Goal: Transaction & Acquisition: Purchase product/service

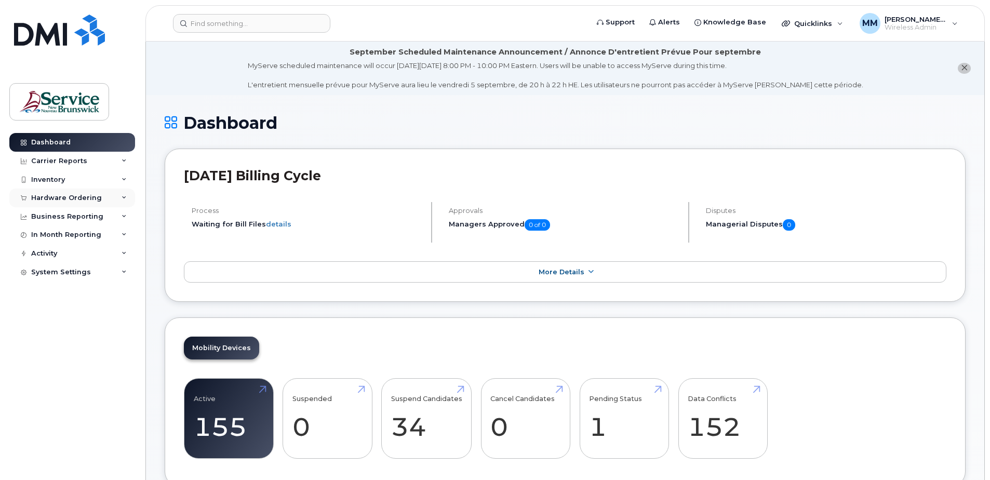
click at [47, 198] on div "Hardware Ordering" at bounding box center [66, 198] width 71 height 8
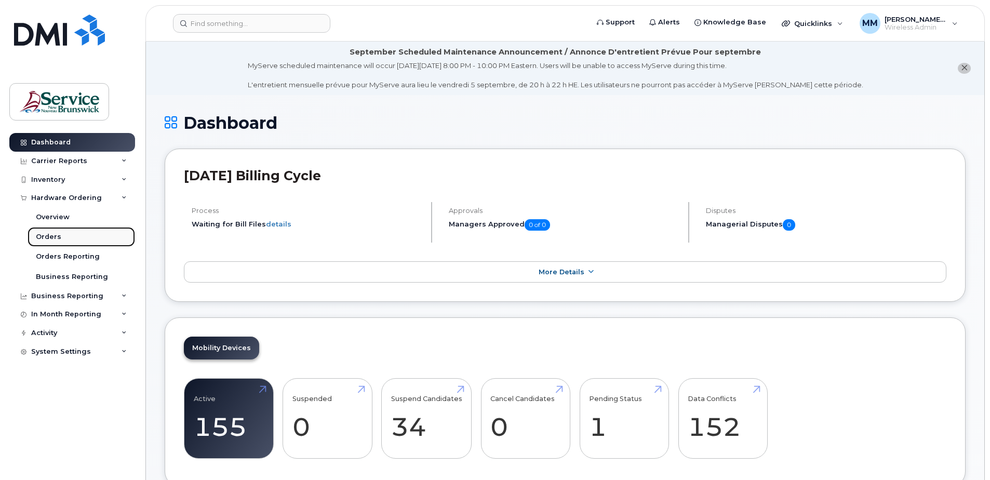
click at [59, 234] on div "Orders" at bounding box center [48, 236] width 25 height 9
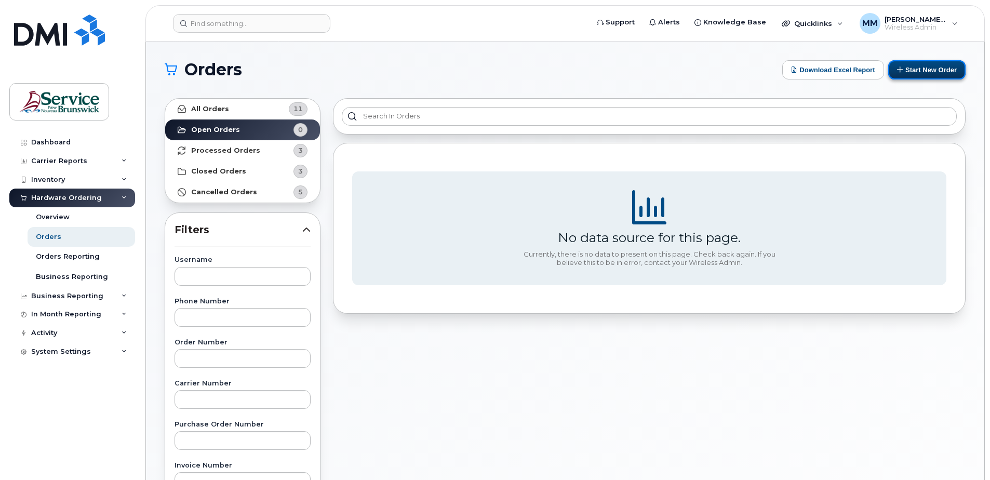
click at [908, 71] on button "Start New Order" at bounding box center [926, 69] width 77 height 19
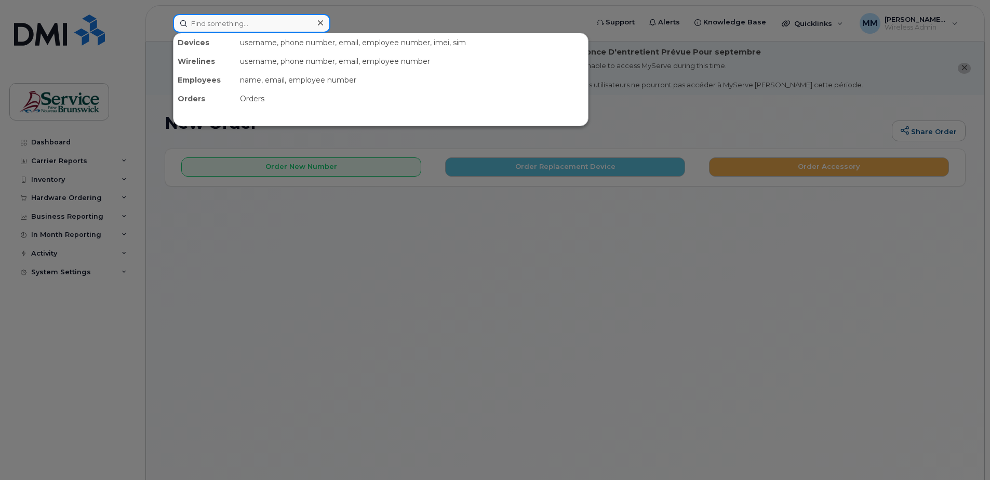
click at [258, 25] on input at bounding box center [251, 23] width 157 height 19
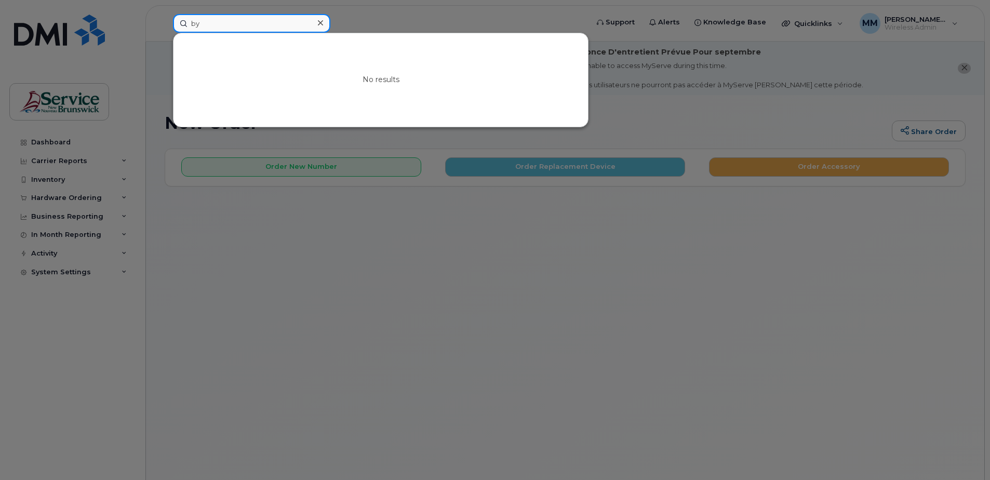
type input "b"
click at [403, 271] on div at bounding box center [495, 240] width 990 height 480
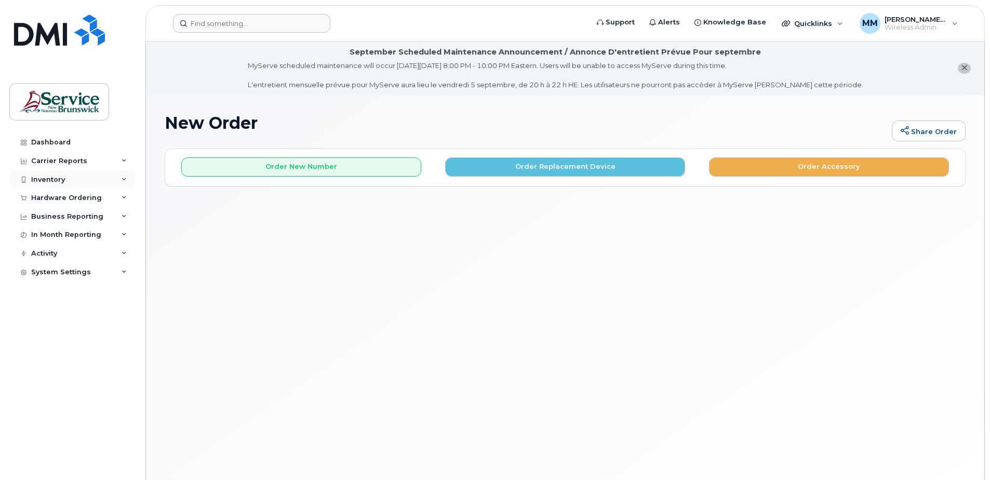
click at [58, 180] on div "Inventory" at bounding box center [48, 180] width 34 height 8
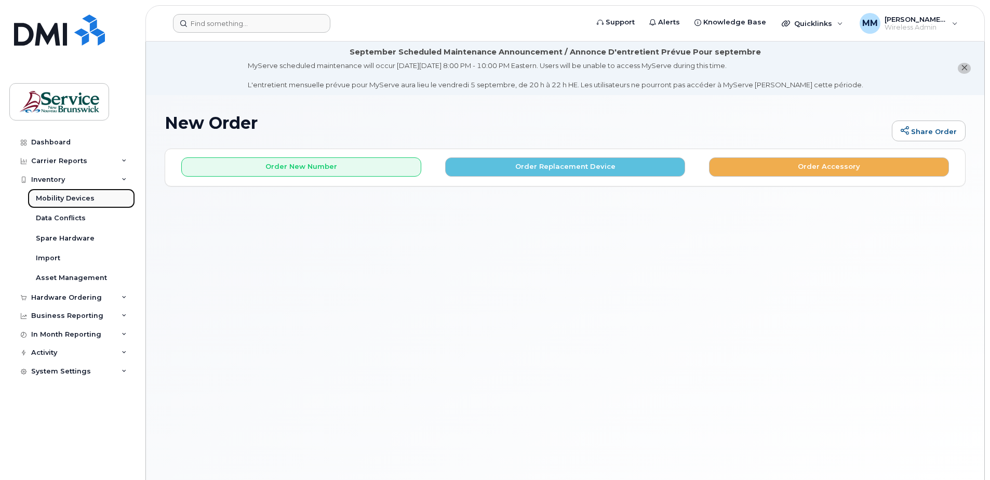
click at [73, 199] on div "Mobility Devices" at bounding box center [65, 198] width 59 height 9
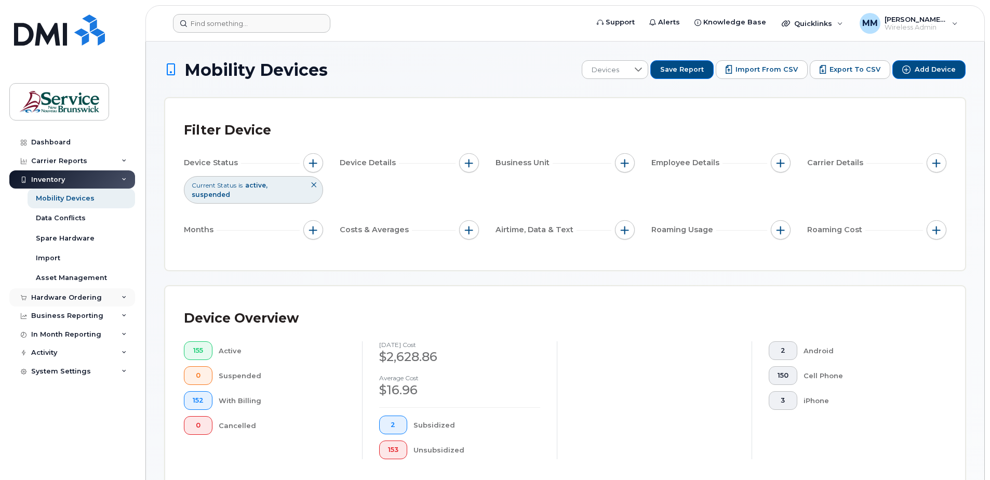
click at [66, 300] on div "Hardware Ordering" at bounding box center [66, 297] width 71 height 8
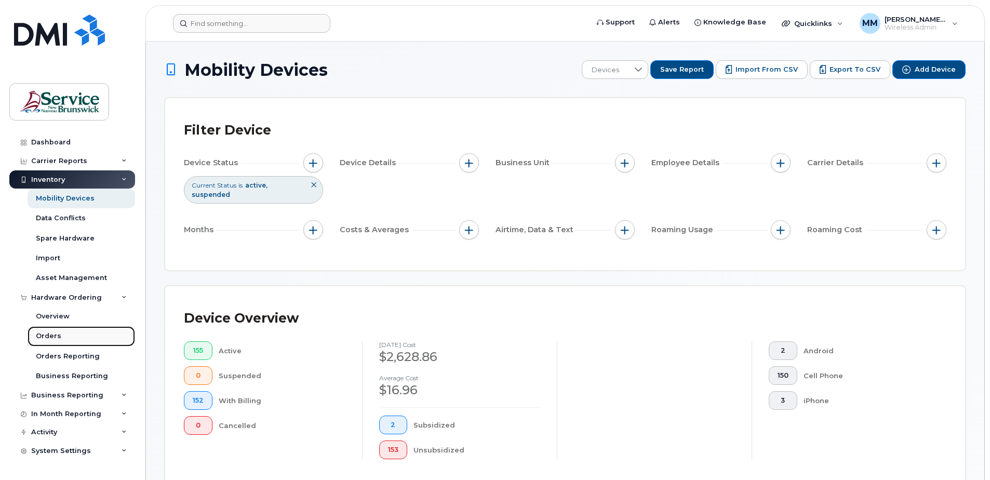
click at [44, 339] on div "Orders" at bounding box center [48, 335] width 25 height 9
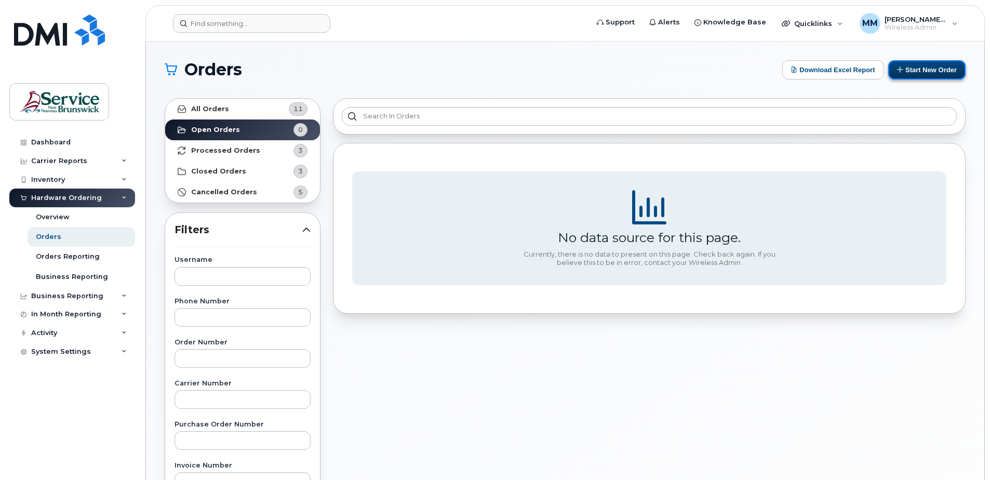
click at [927, 77] on button "Start New Order" at bounding box center [926, 69] width 77 height 19
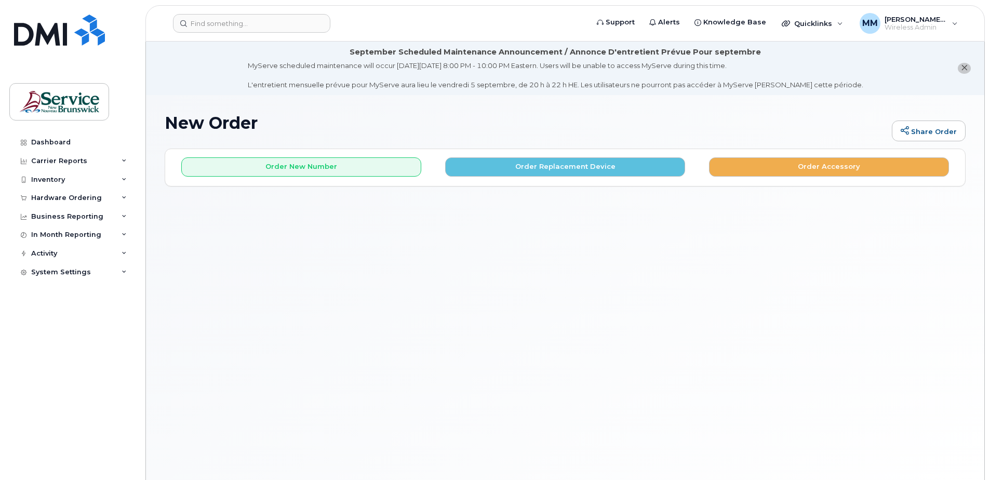
click at [423, 305] on div "New Order Share Order × Share This Order If you want to allow others to create …" at bounding box center [565, 300] width 838 height 410
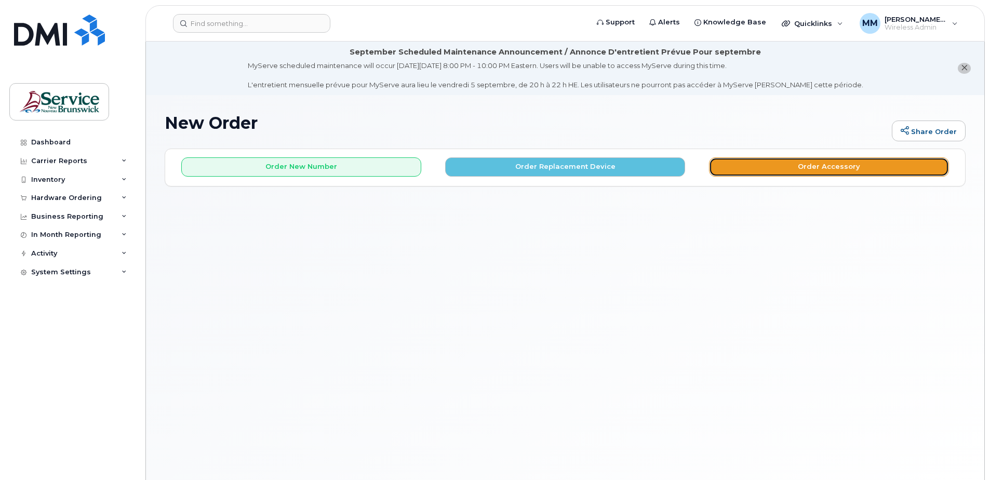
click at [822, 163] on button "Order Accessory" at bounding box center [829, 166] width 240 height 19
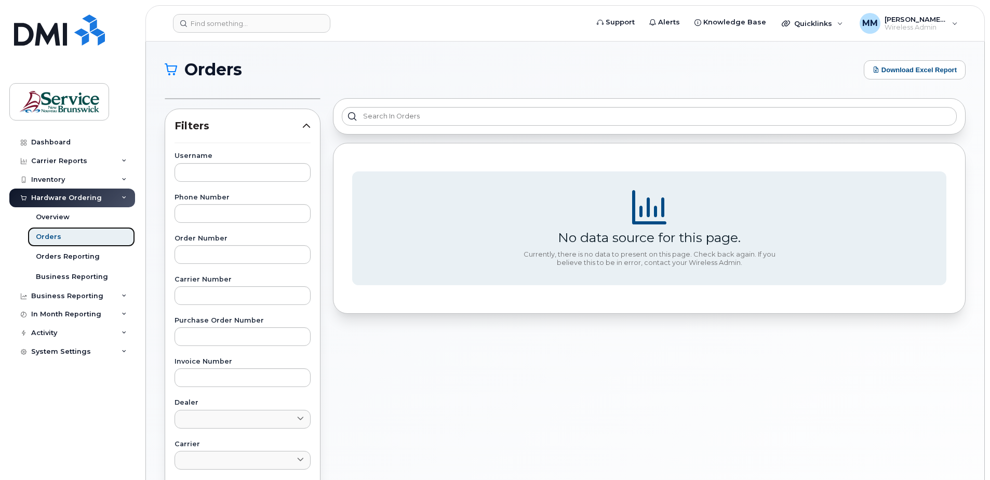
click at [91, 238] on link "Orders" at bounding box center [81, 237] width 107 height 20
click at [44, 212] on div "Overview" at bounding box center [53, 216] width 34 height 9
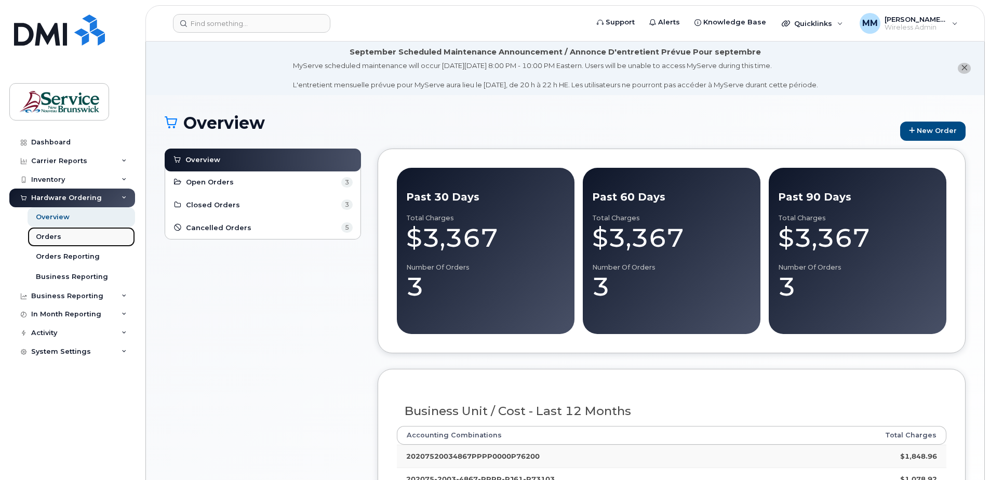
click at [47, 234] on div "Orders" at bounding box center [48, 236] width 25 height 9
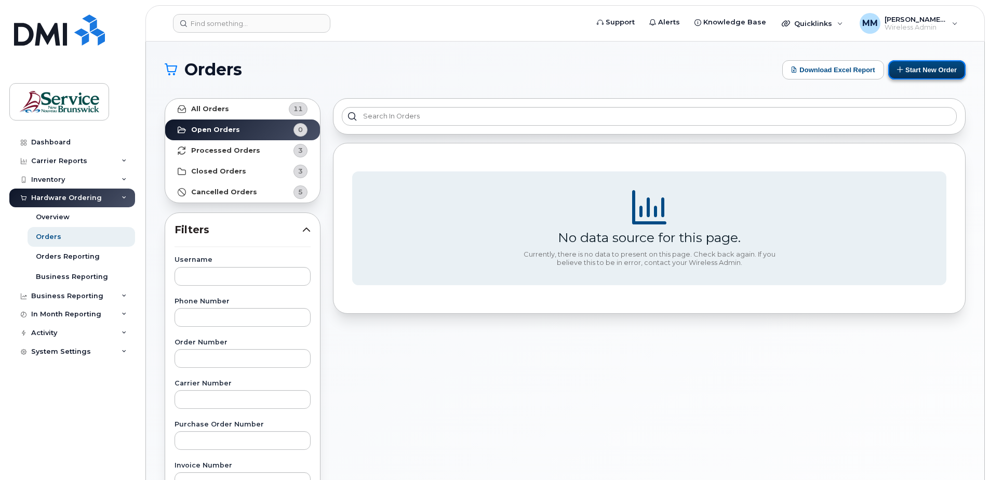
click at [922, 70] on button "Start New Order" at bounding box center [926, 69] width 77 height 19
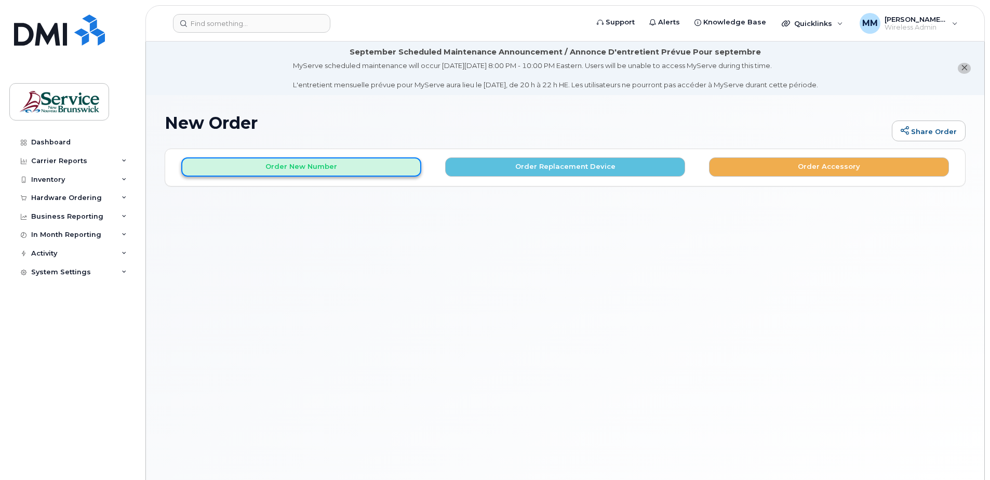
click at [300, 164] on button "Order New Number" at bounding box center [301, 166] width 240 height 19
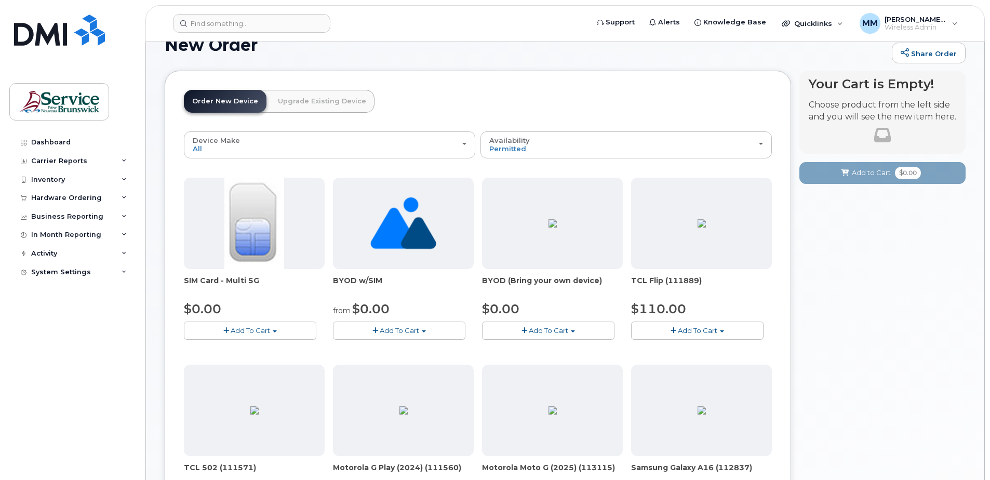
scroll to position [104, 0]
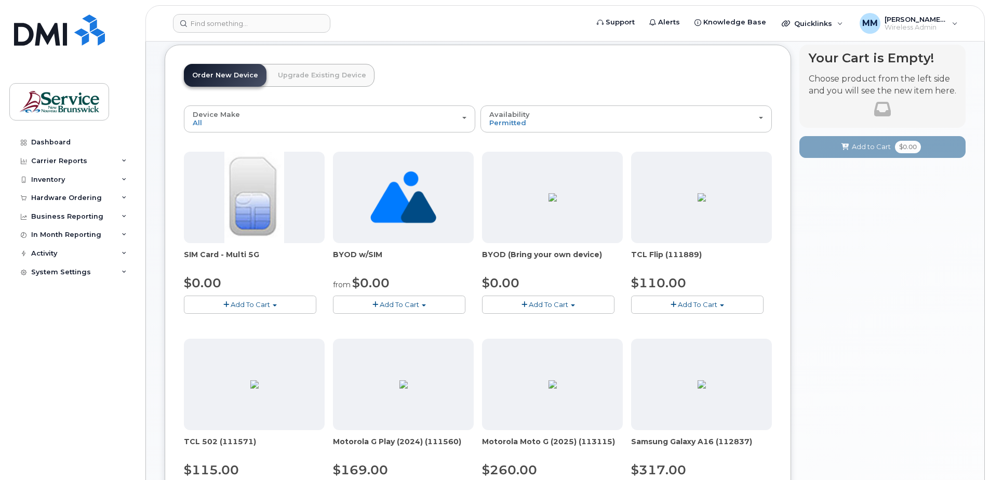
click at [414, 301] on span "Add To Cart" at bounding box center [399, 304] width 39 height 8
click at [387, 323] on link "$0.00 - New Activation" at bounding box center [388, 323] width 107 height 13
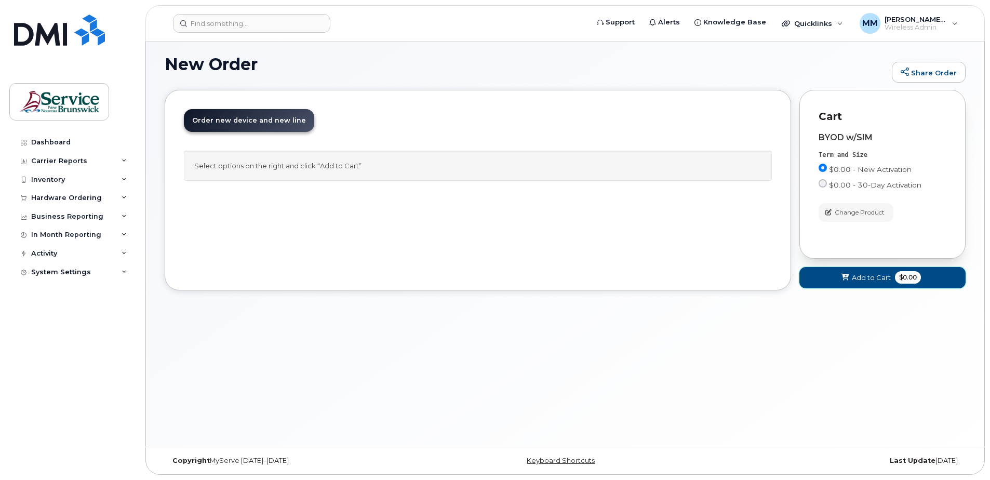
click at [866, 276] on span "Add to Cart" at bounding box center [871, 278] width 39 height 10
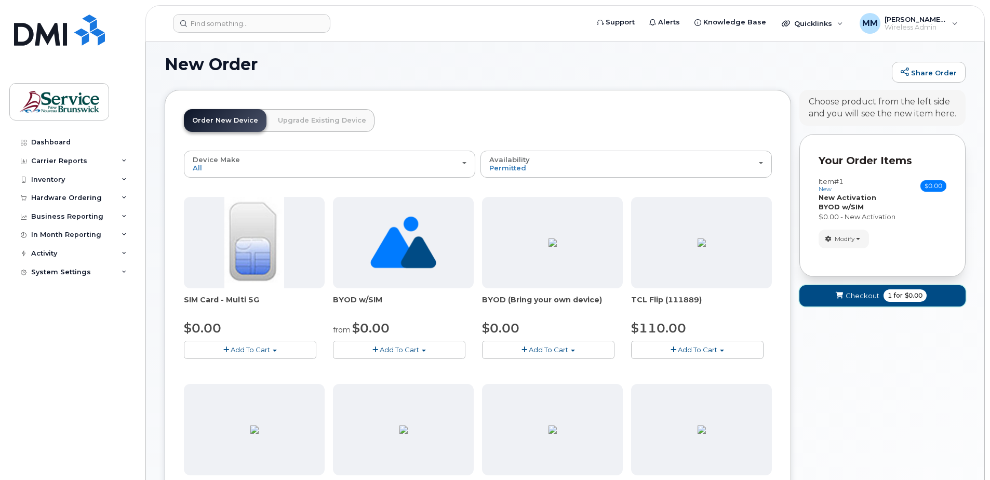
click at [856, 297] on span "Checkout" at bounding box center [862, 296] width 34 height 10
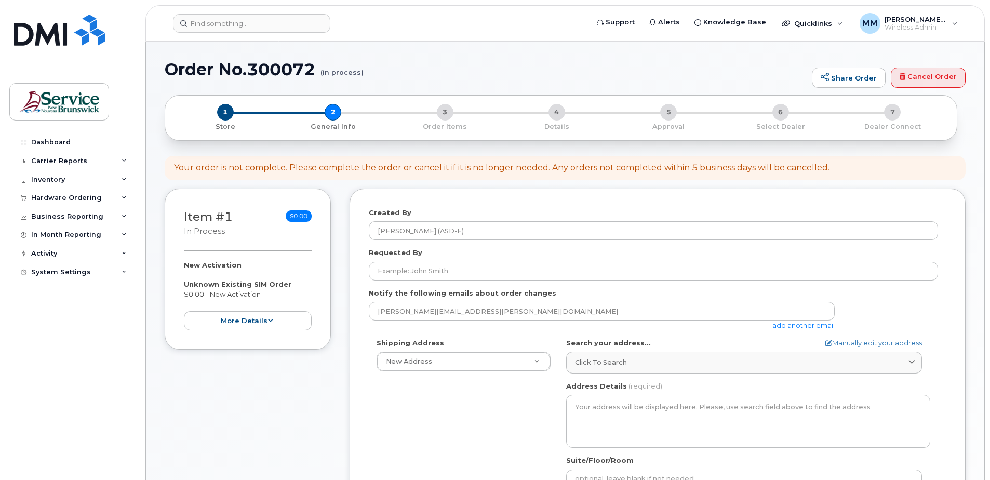
select select
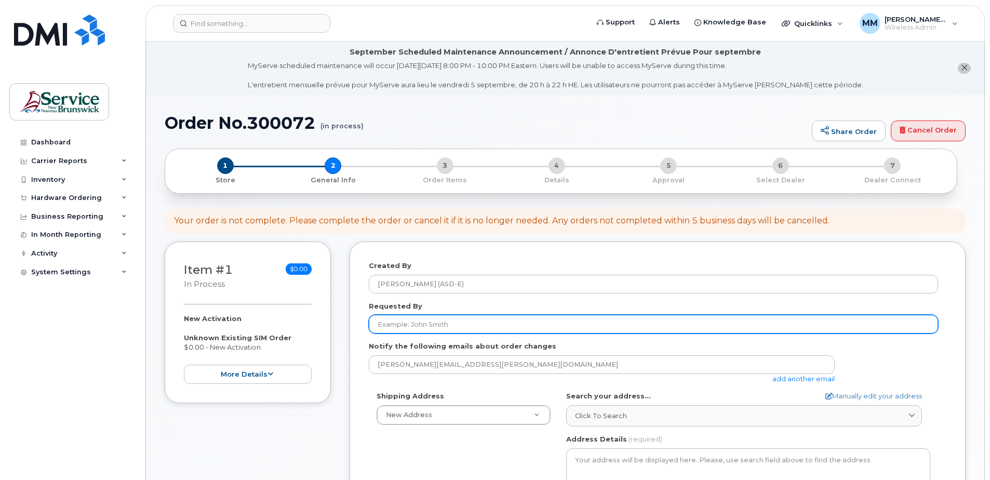
click at [455, 323] on input "Requested By" at bounding box center [653, 324] width 569 height 19
click at [510, 324] on input "Requested By" at bounding box center [653, 324] width 569 height 19
type input "[PERSON_NAME]"
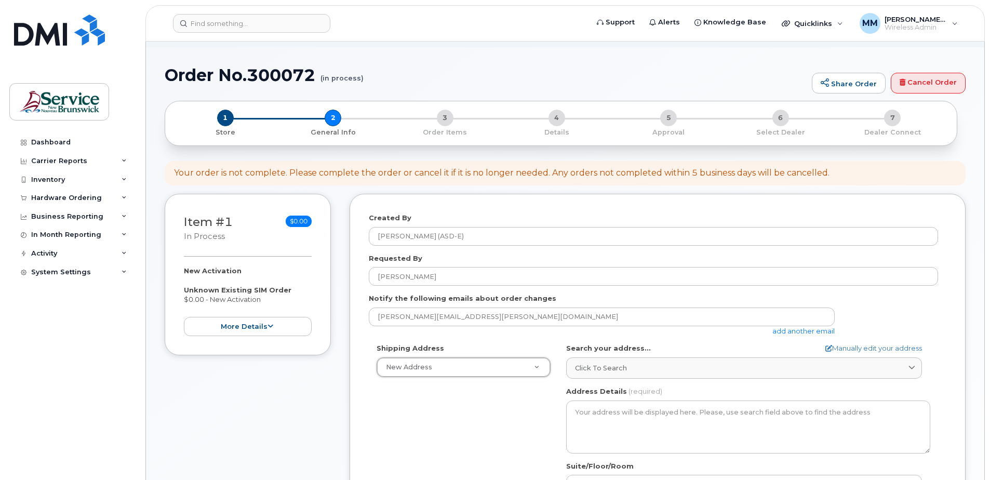
scroll to position [104, 0]
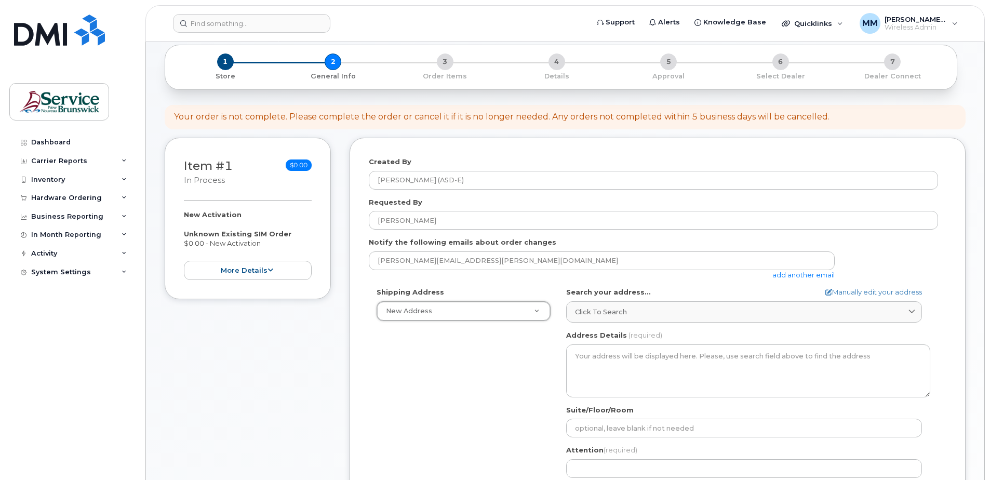
click at [464, 404] on div "Shipping Address New Address New Address ASD-E Main Office ASD-N Bathurst Educa…" at bounding box center [653, 406] width 569 height 238
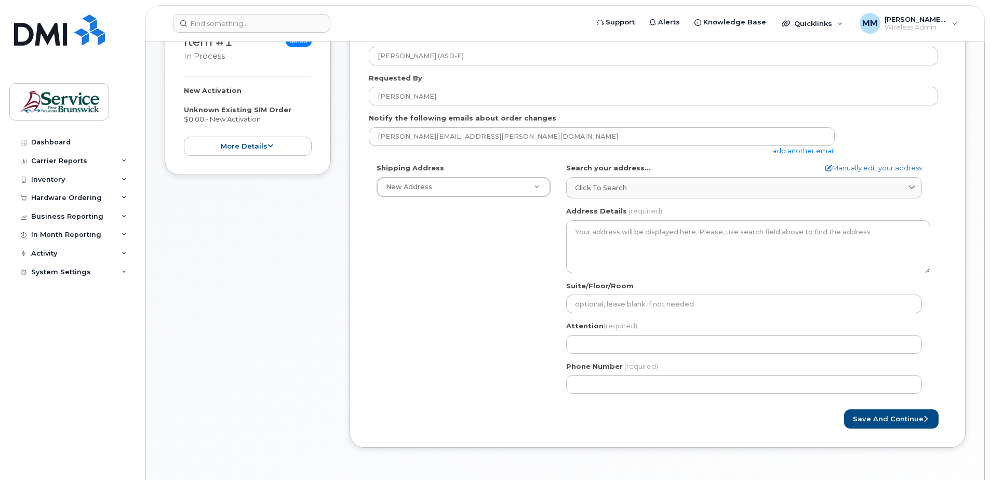
scroll to position [260, 0]
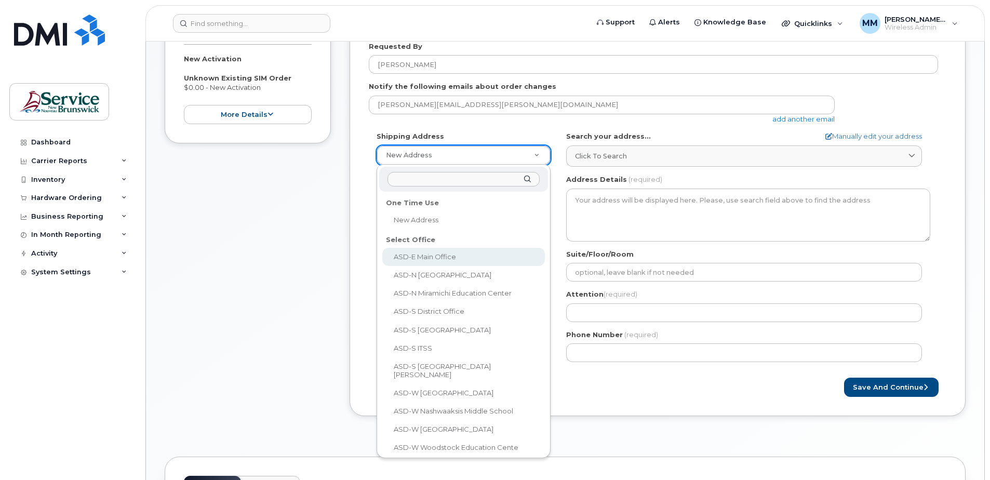
select select
type textarea "200-1077 St George Blvd Moncton New Brunswick E1E 4C9"
type input "[PERSON_NAME]"
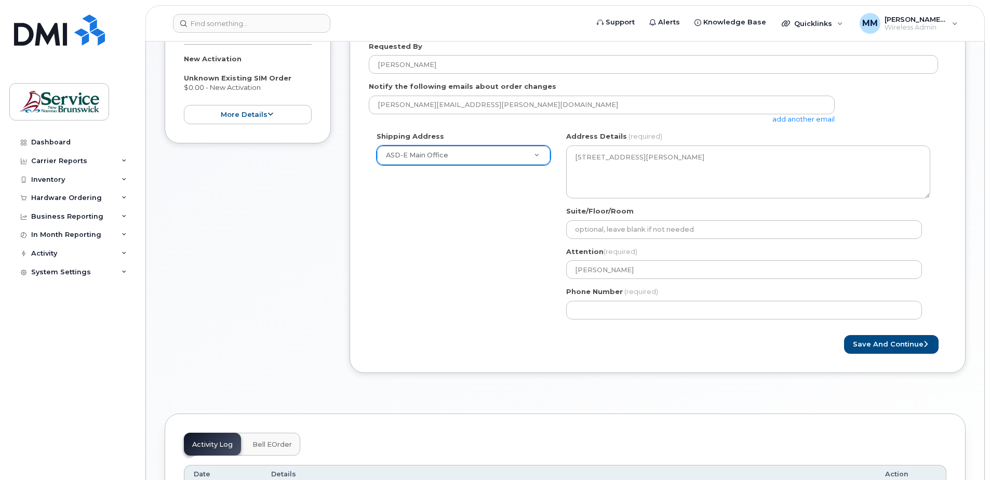
click at [431, 255] on div "Shipping Address ASD-E Main Office New Address ASD-E Main Office ASD-N Bathurst…" at bounding box center [653, 228] width 569 height 195
click at [869, 346] on button "Save and Continue" at bounding box center [891, 344] width 95 height 19
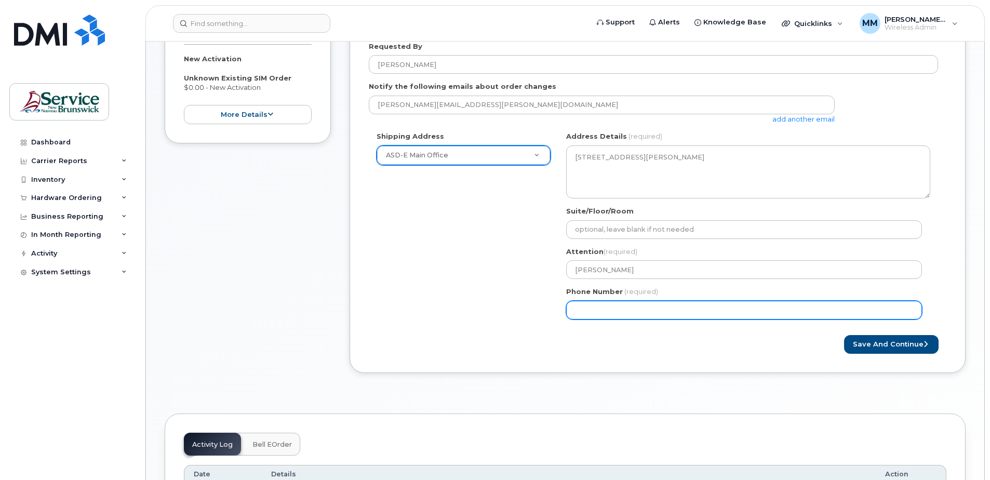
select select
type input "506227039"
select select
type input "5062270392"
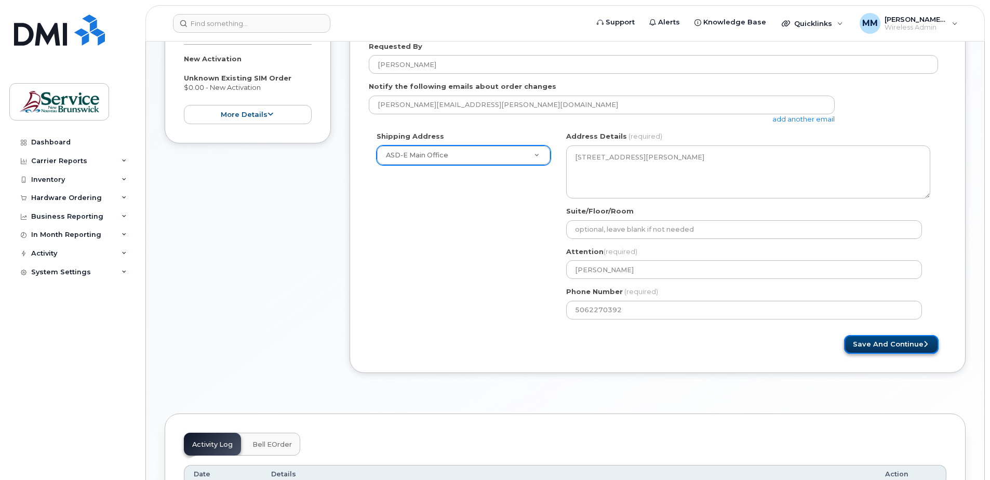
click at [886, 344] on button "Save and Continue" at bounding box center [891, 344] width 95 height 19
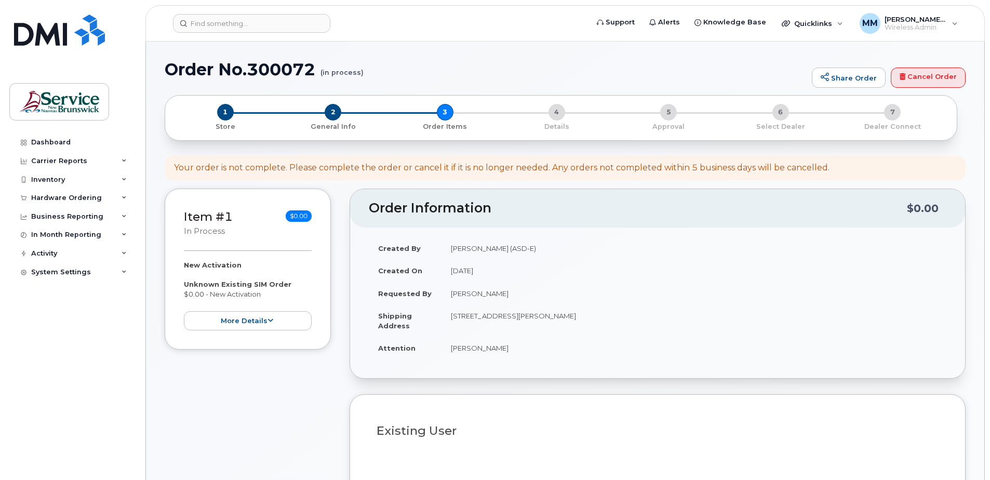
select select
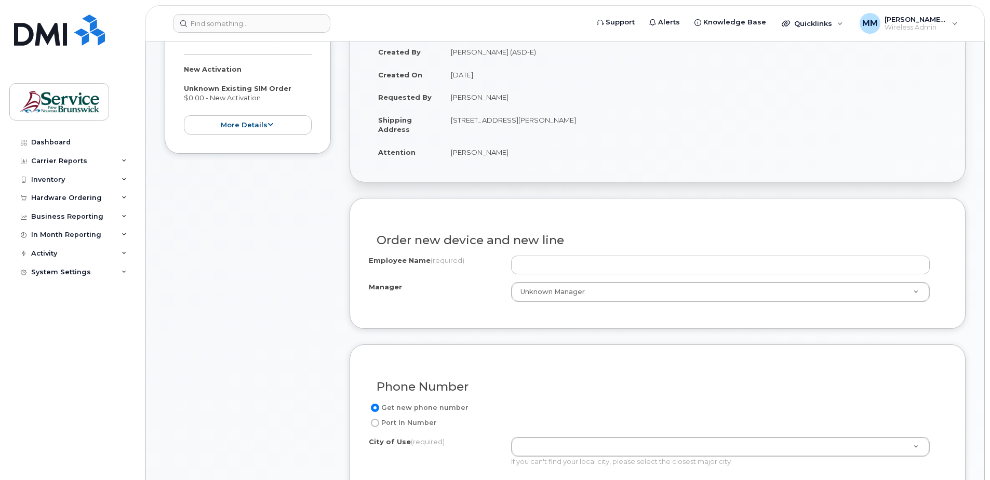
scroll to position [260, 0]
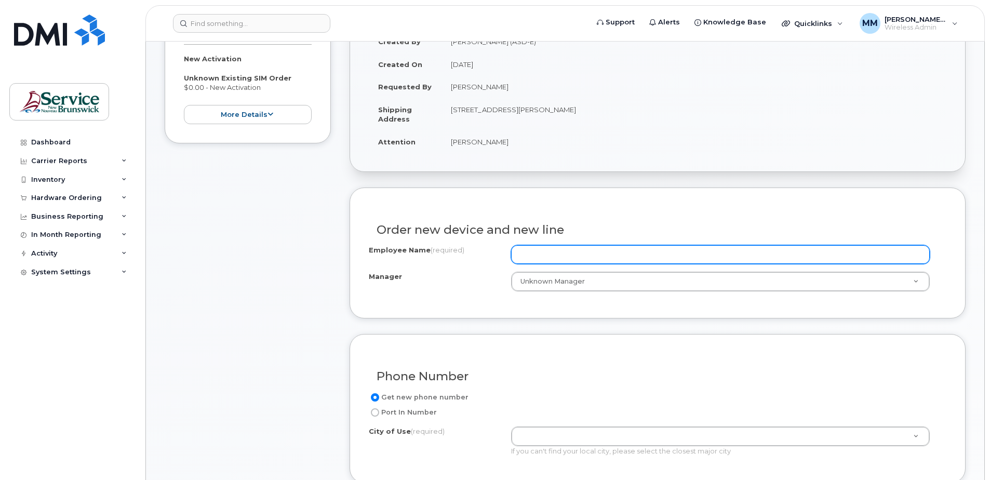
click at [533, 254] on input "Employee Name (required)" at bounding box center [720, 254] width 419 height 19
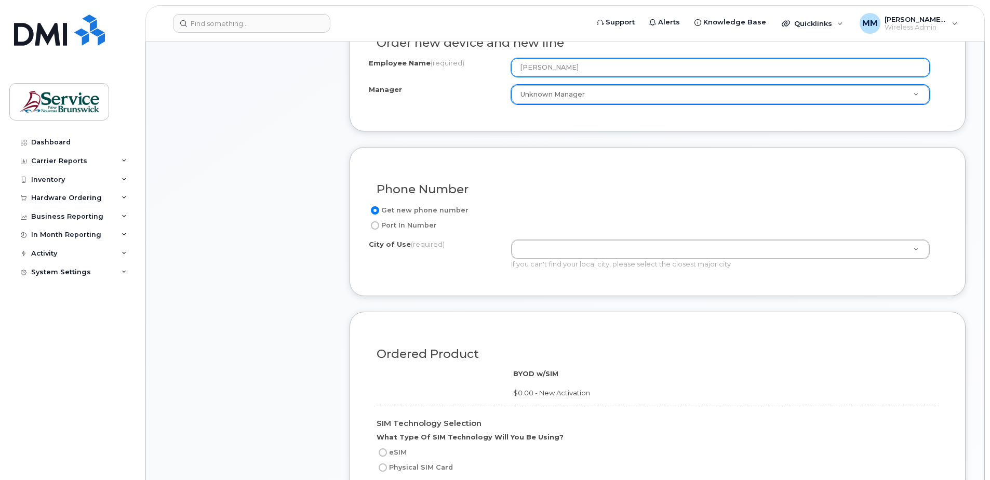
scroll to position [467, 0]
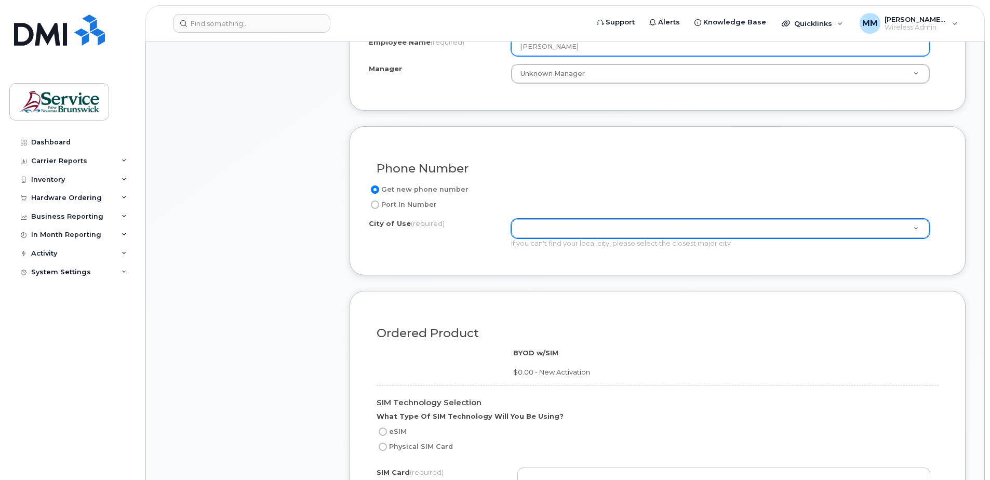
type input "[PERSON_NAME]"
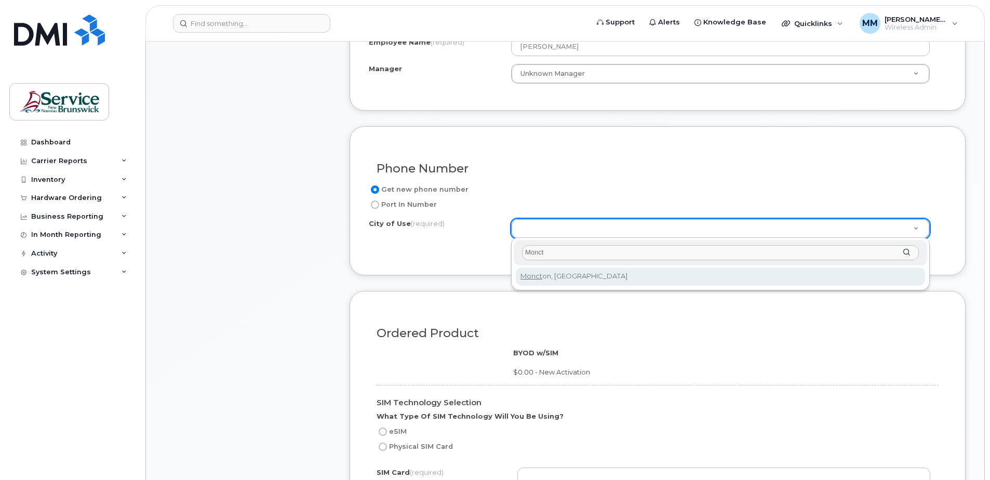
type input "Monct"
type input "1817"
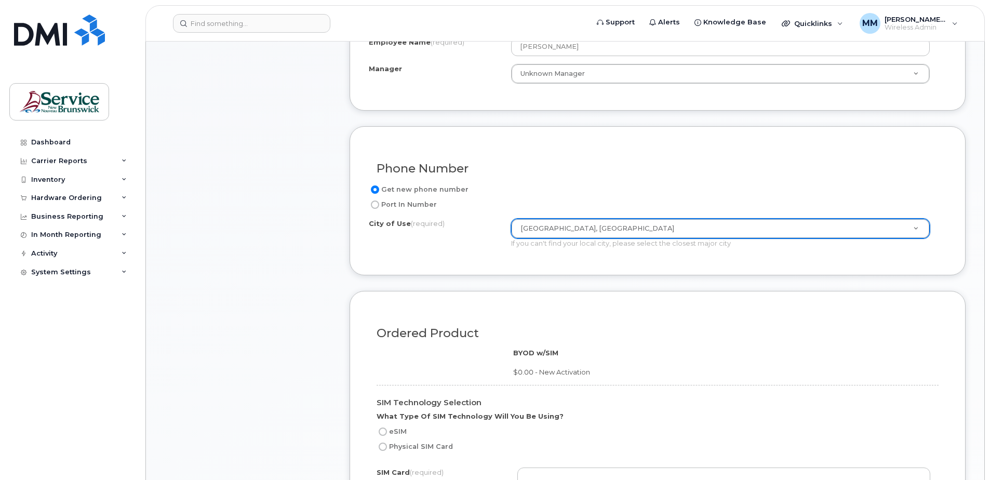
click at [413, 341] on div "Ordered Product" at bounding box center [657, 329] width 577 height 38
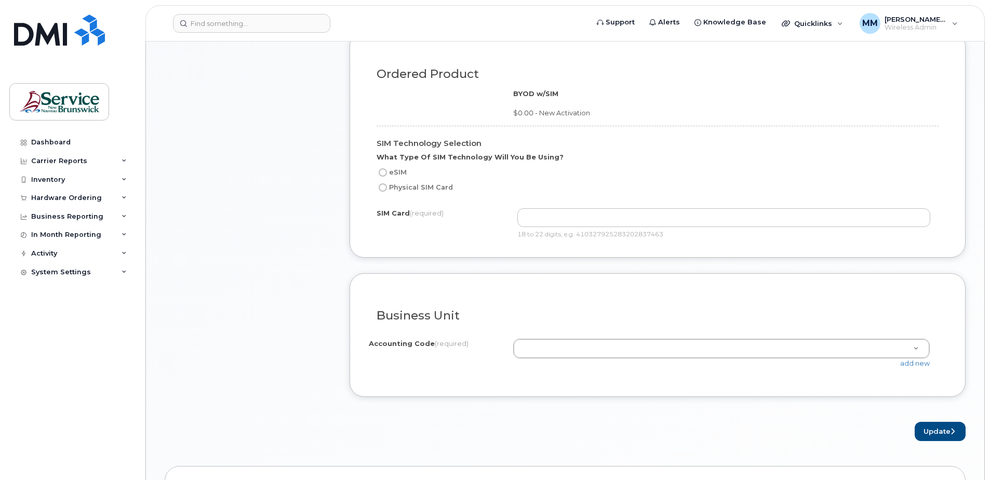
scroll to position [727, 0]
click at [430, 184] on label "Physical SIM Card" at bounding box center [414, 187] width 76 height 12
click at [387, 184] on input "Physical SIM Card" at bounding box center [383, 187] width 8 height 8
radio input "true"
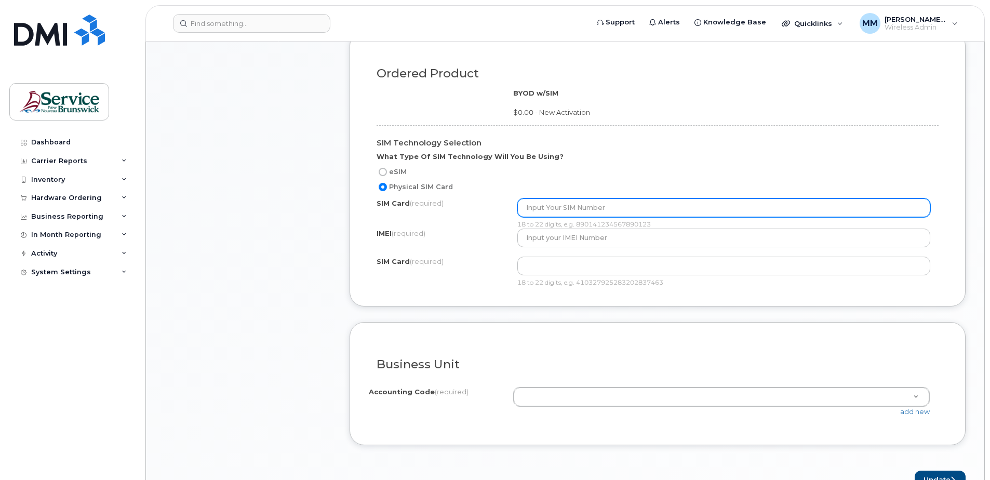
click at [549, 204] on input "text" at bounding box center [723, 207] width 413 height 19
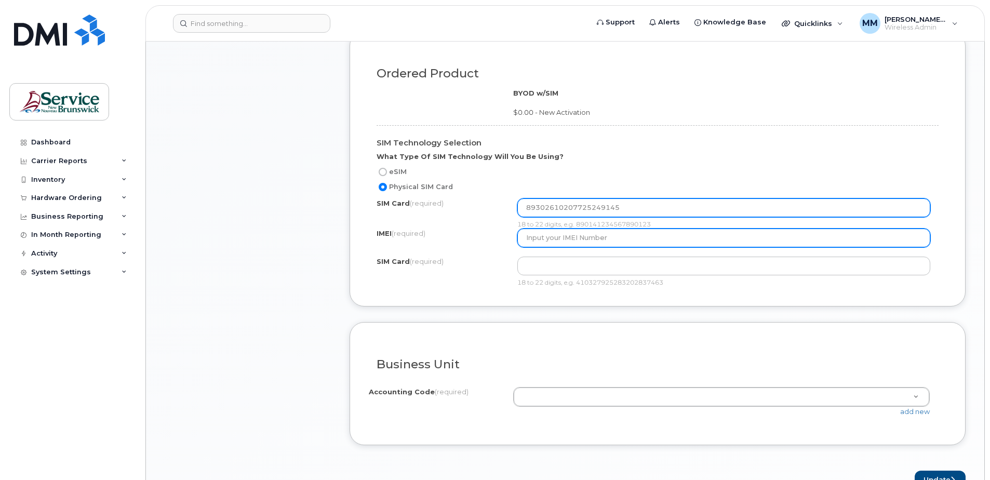
type input "89302610207725249145"
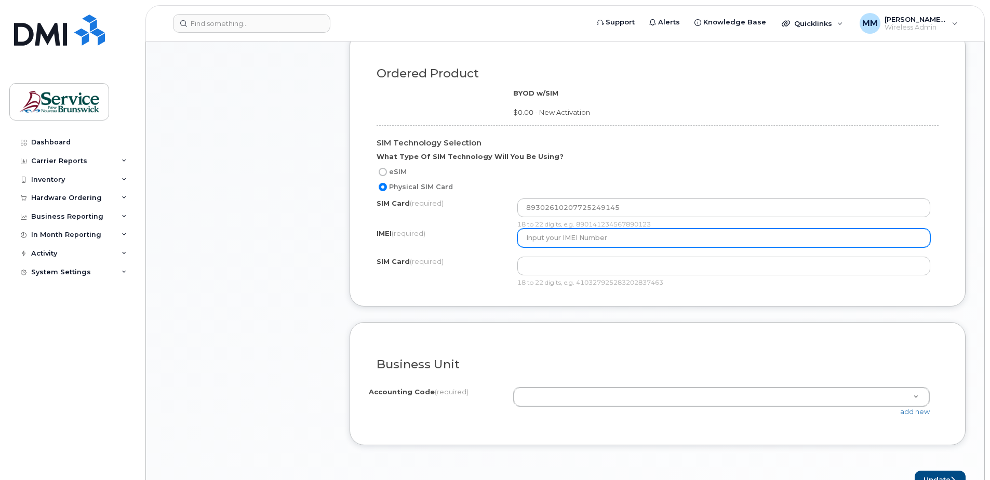
click at [573, 239] on input "text" at bounding box center [723, 237] width 413 height 19
type input "351589736522175"
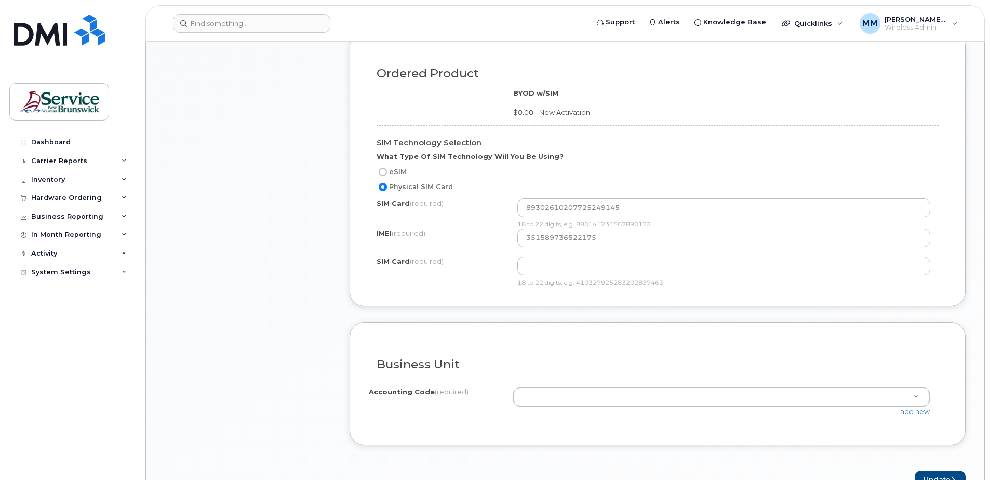
click at [452, 317] on form "Existing User Additional cost to upgrading the device Selected device is Eligib…" at bounding box center [657, 104] width 616 height 769
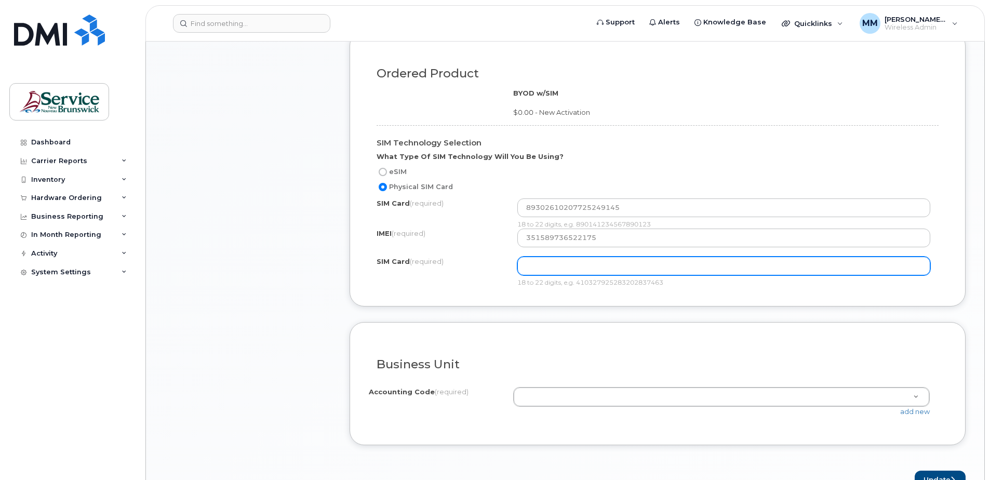
click at [630, 266] on input "text" at bounding box center [723, 266] width 413 height 19
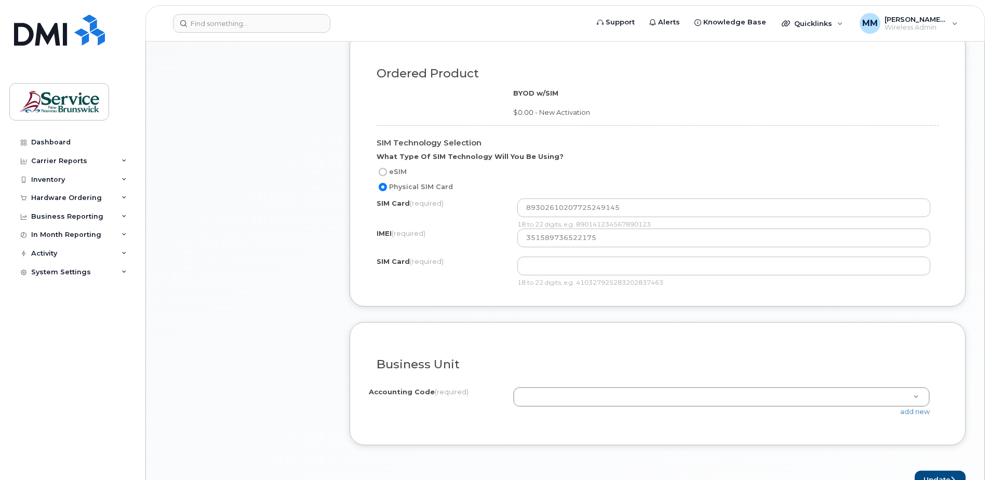
click at [419, 266] on label "SIM Card (required)" at bounding box center [409, 262] width 67 height 10
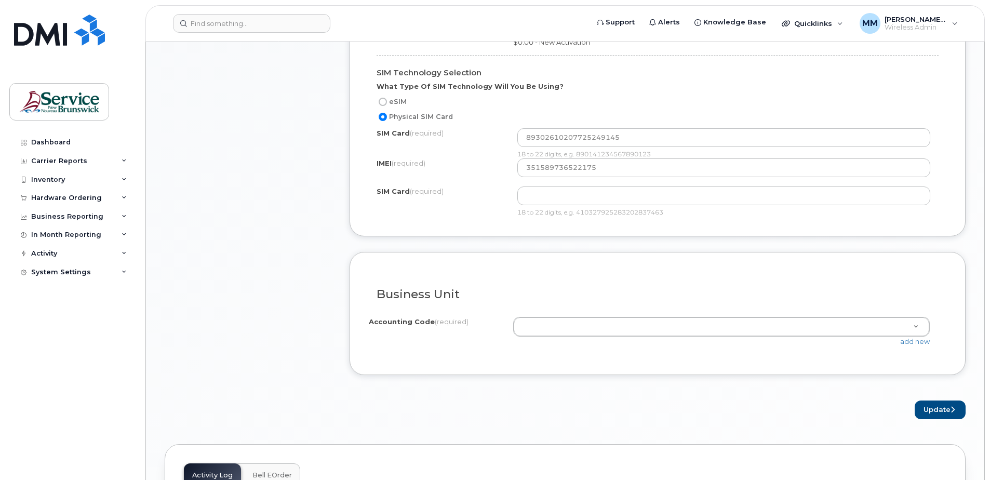
scroll to position [779, 0]
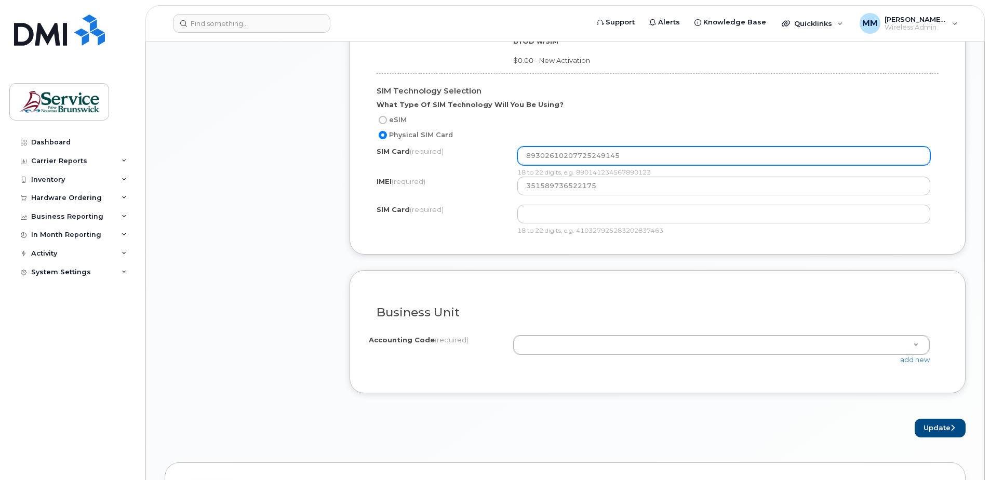
drag, startPoint x: 630, startPoint y: 153, endPoint x: 443, endPoint y: 144, distance: 187.2
click at [461, 145] on div "SIM Technology Selection What Type Of SIM Technology Will You Be Using? eSIM Ph…" at bounding box center [657, 150] width 577 height 170
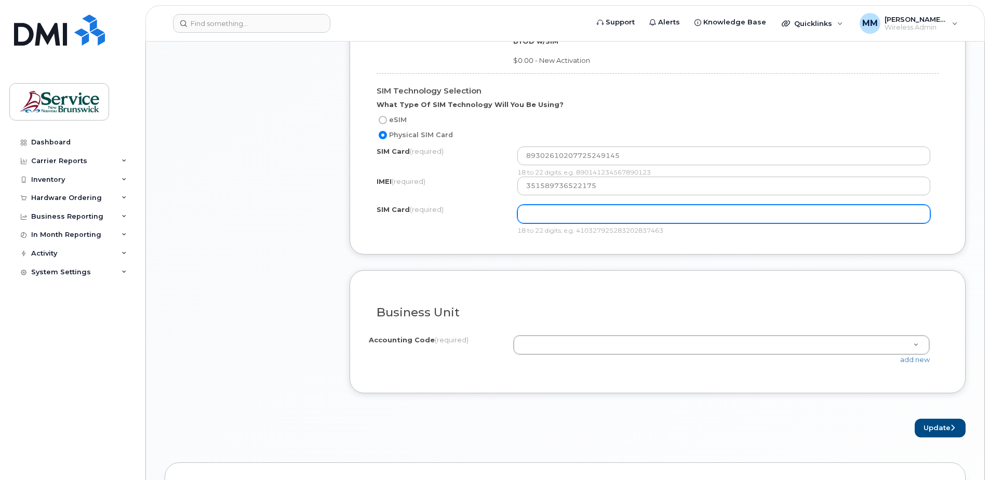
click at [565, 208] on input "text" at bounding box center [723, 214] width 413 height 19
paste input "89302610207725249145"
type input "89302610207725249145"
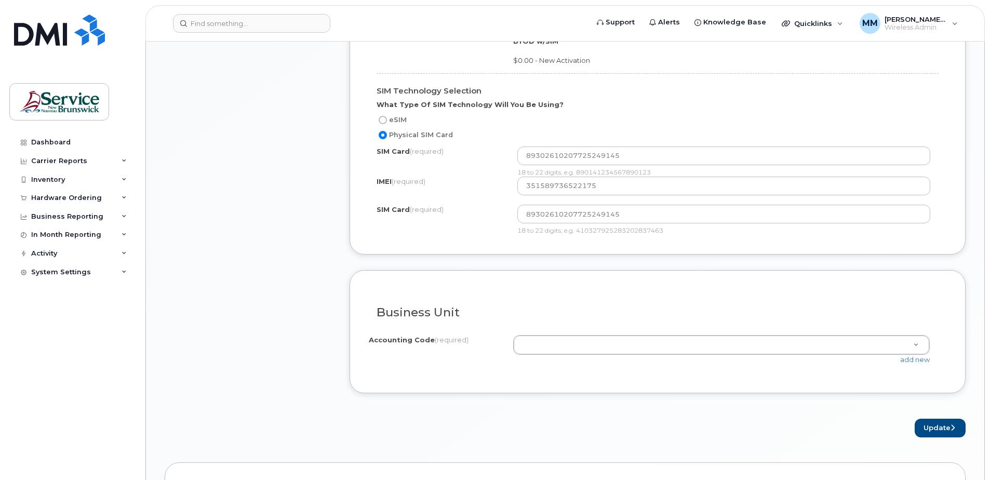
click at [562, 264] on form "Existing User Additional cost to upgrading the device Selected device is Eligib…" at bounding box center [657, 52] width 616 height 769
click at [912, 360] on link "add new" at bounding box center [915, 359] width 30 height 8
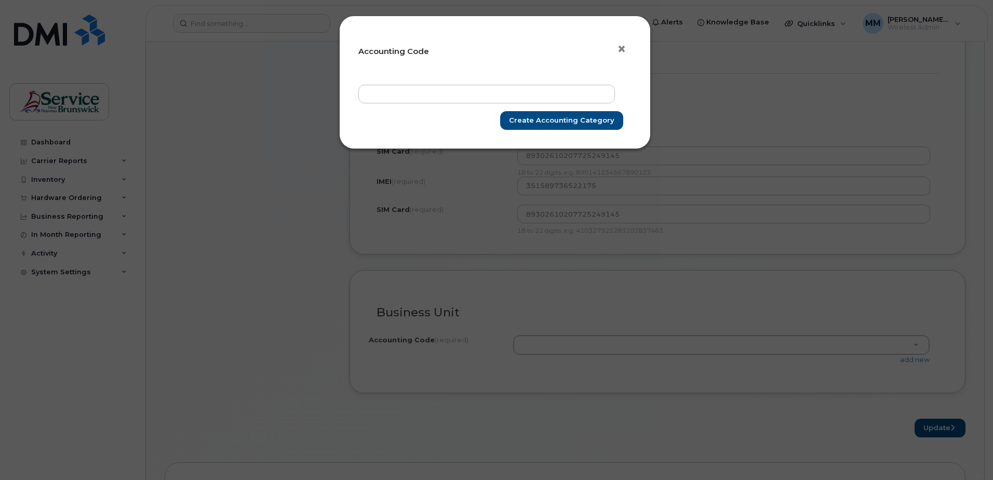
click at [619, 52] on span "×" at bounding box center [621, 48] width 9 height 19
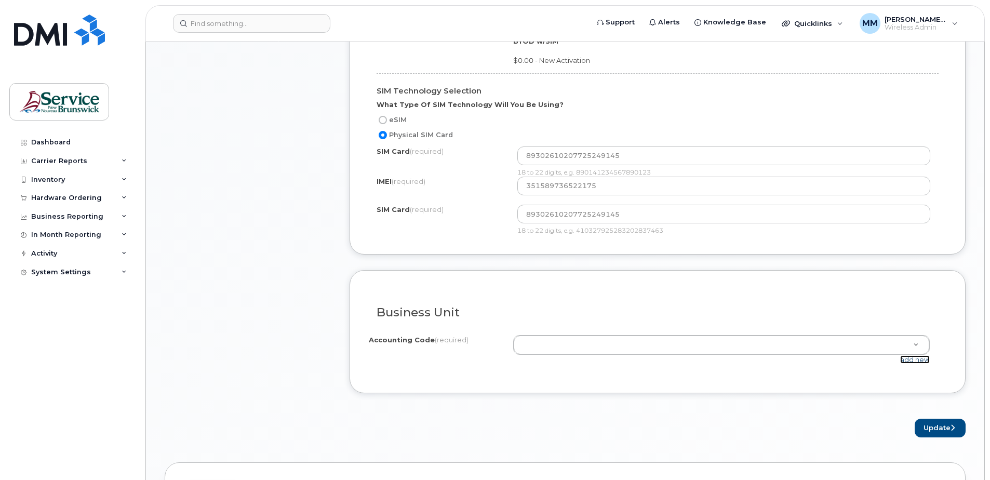
click at [923, 358] on link "add new" at bounding box center [915, 359] width 30 height 8
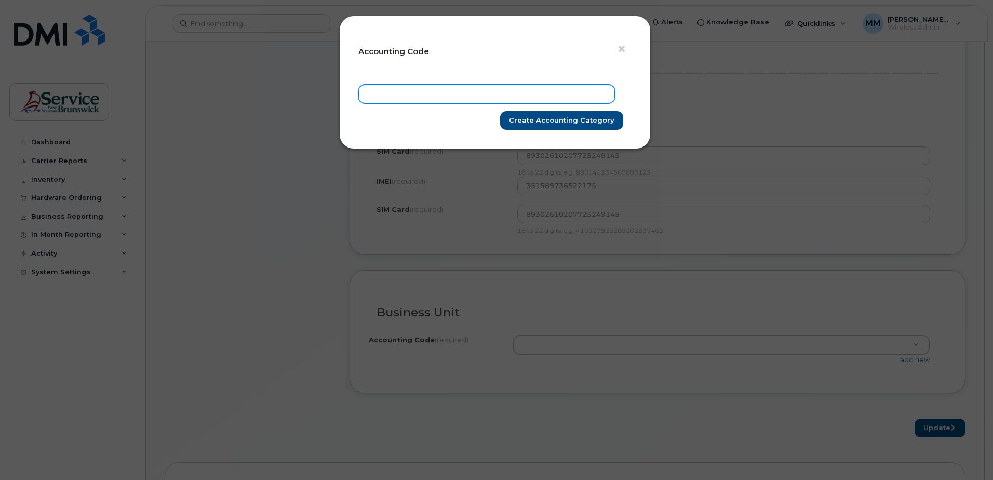
click at [503, 94] on input "text" at bounding box center [486, 94] width 257 height 19
paste input "20207520034867PPPPP050P72201"
type input "20207520034867PPPPP050P72201"
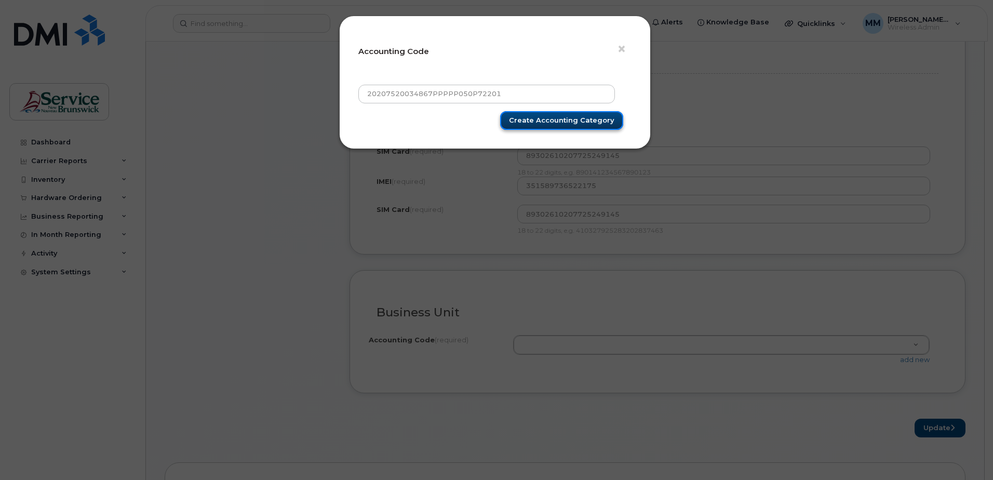
click at [541, 123] on input "Create Accounting category" at bounding box center [561, 120] width 123 height 19
type input "Create Accounting category"
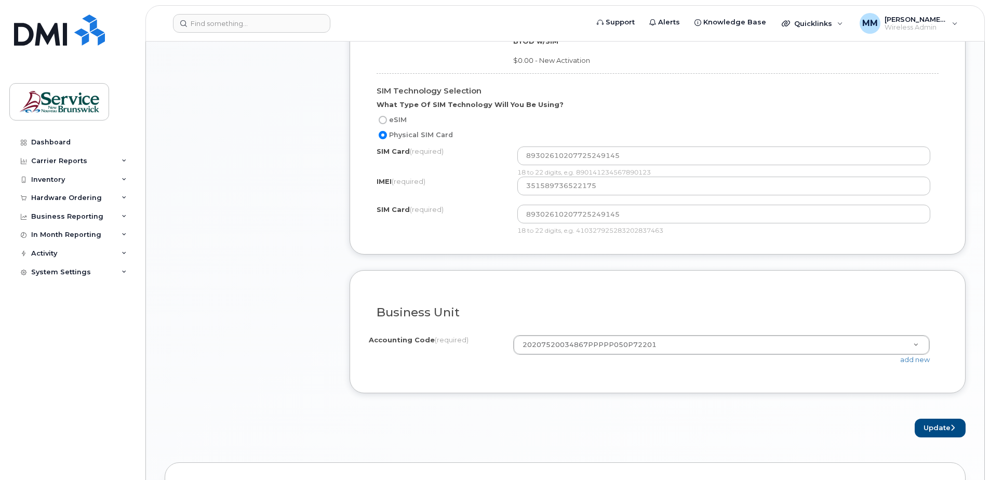
click at [632, 388] on div "Business Unit I know the accounting codes Accounting Code (required) 2020752003…" at bounding box center [657, 331] width 616 height 123
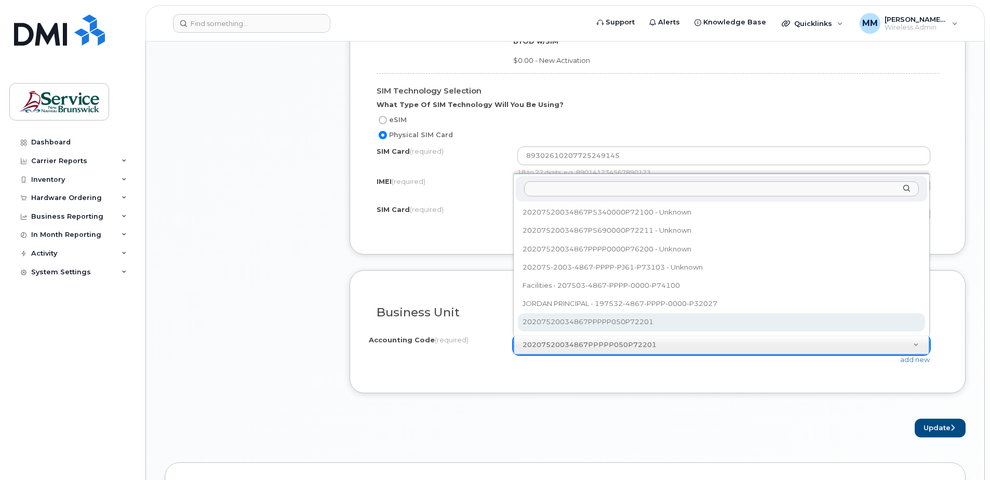
select select "20207520034867PPPPP050P72201"
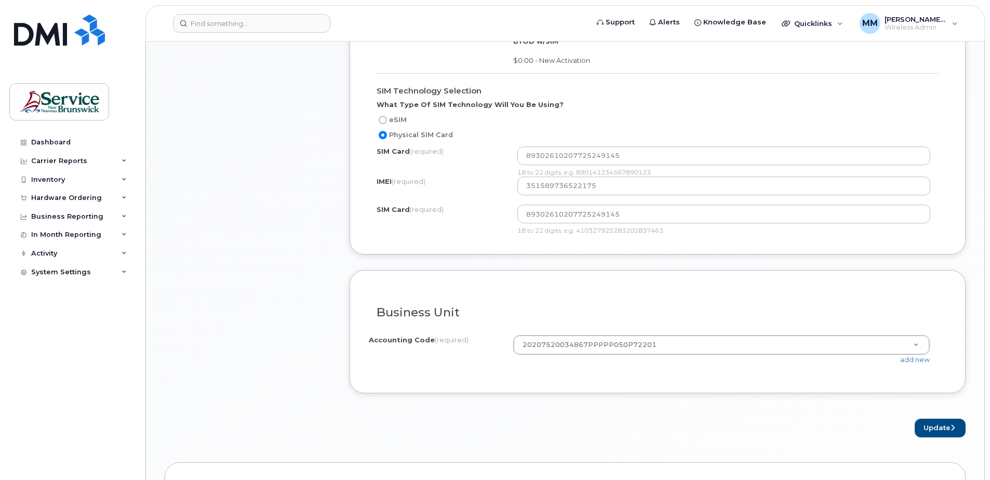
click at [611, 374] on div "Business Unit I know the accounting codes Accounting Code (required) 2020752003…" at bounding box center [657, 331] width 616 height 123
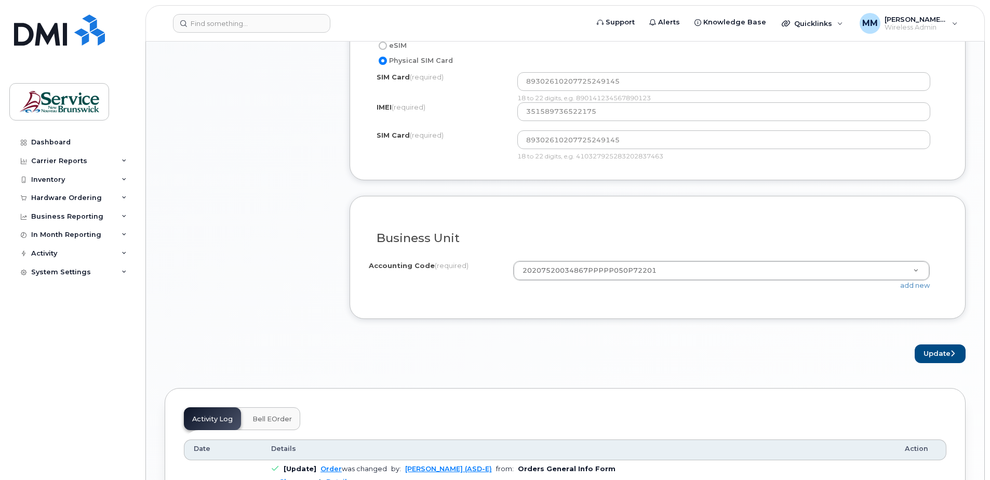
scroll to position [935, 0]
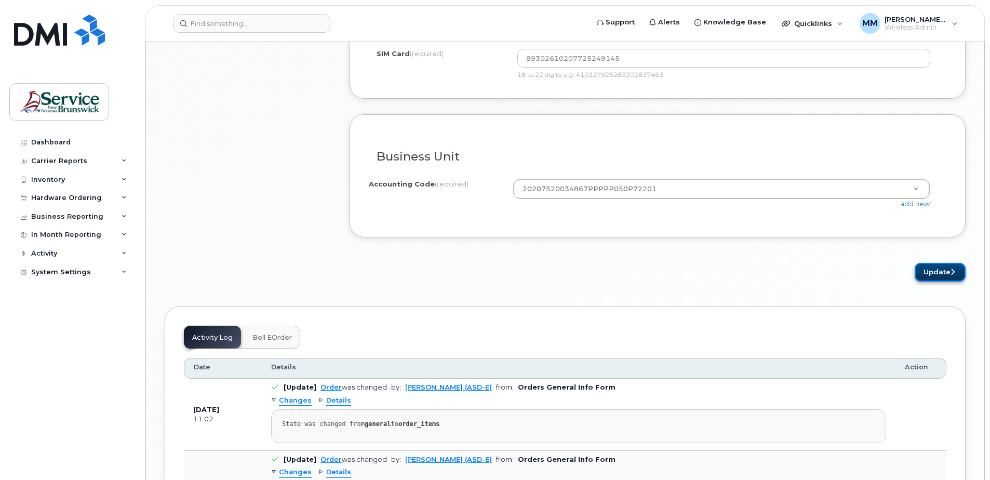
click at [930, 272] on button "Update" at bounding box center [939, 272] width 51 height 19
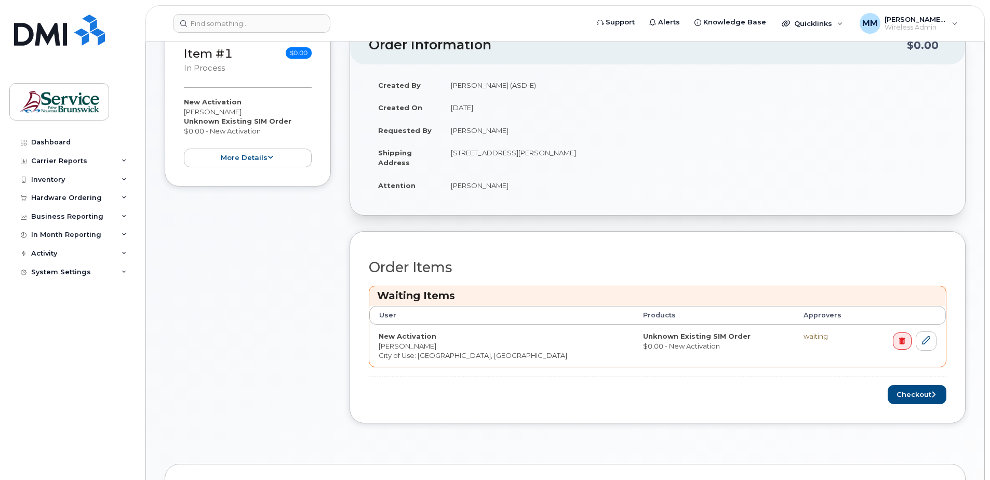
scroll to position [260, 0]
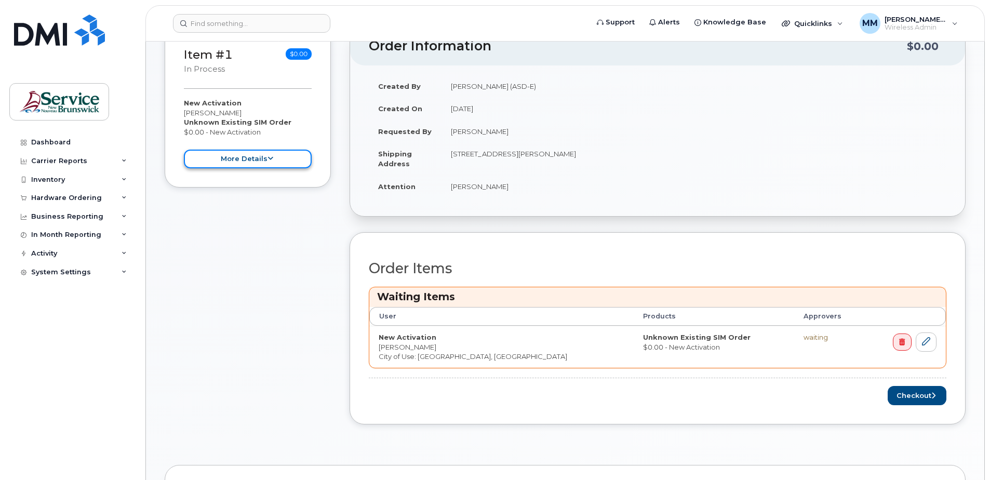
click at [260, 163] on button "more details" at bounding box center [248, 159] width 128 height 19
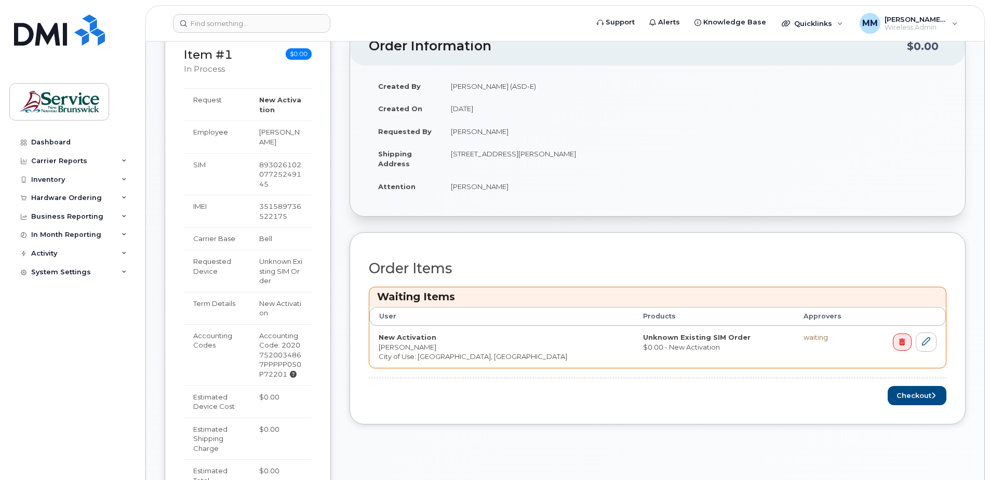
click at [458, 232] on div "Order Information $0.00 Created By [PERSON_NAME] (ASD-E) Created On [DATE] Requ…" at bounding box center [657, 335] width 616 height 618
click at [916, 397] on button "Checkout" at bounding box center [916, 395] width 59 height 19
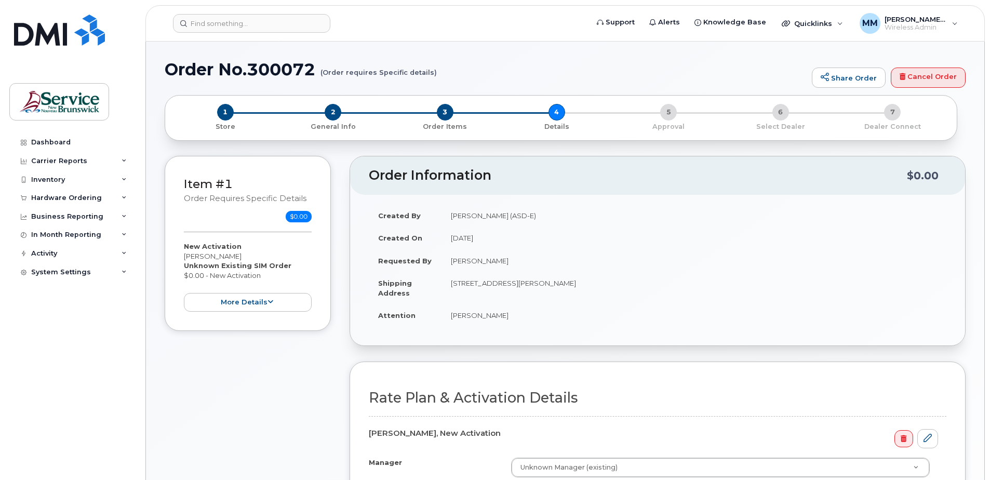
select select
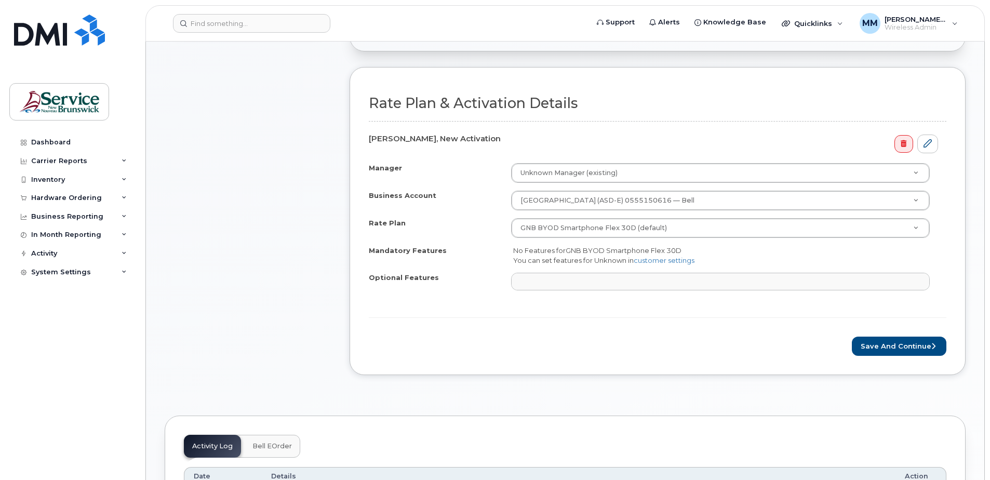
scroll to position [363, 0]
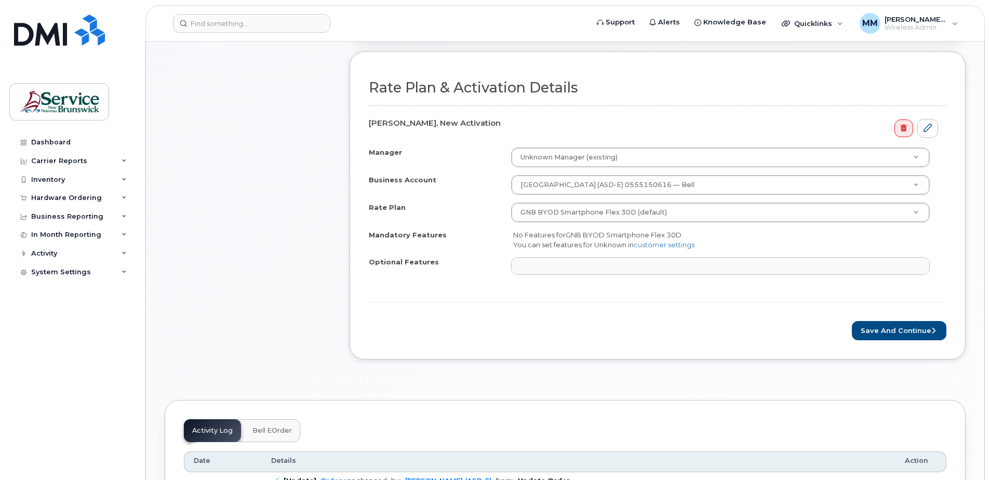
click at [710, 336] on div "Save and Continue" at bounding box center [657, 330] width 577 height 19
click at [904, 331] on button "Save and Continue" at bounding box center [899, 330] width 95 height 19
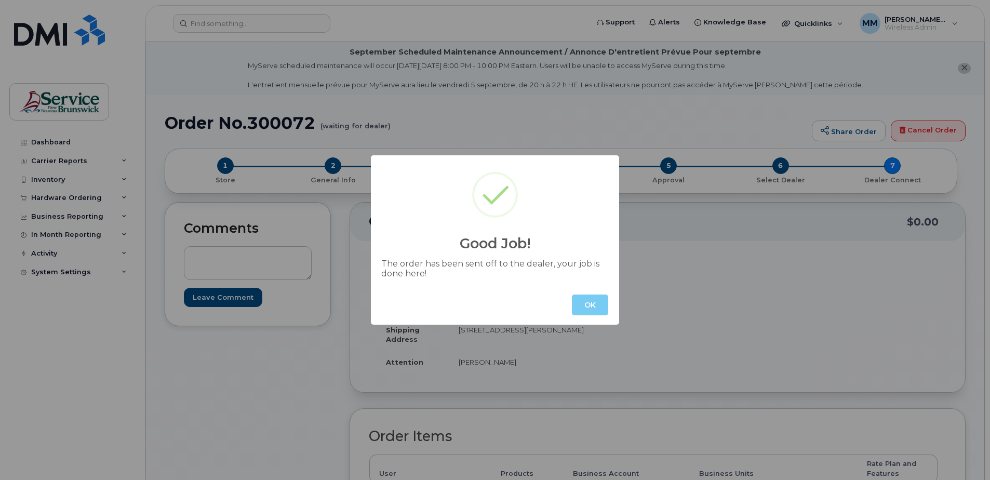
click at [586, 304] on button "OK" at bounding box center [590, 304] width 36 height 21
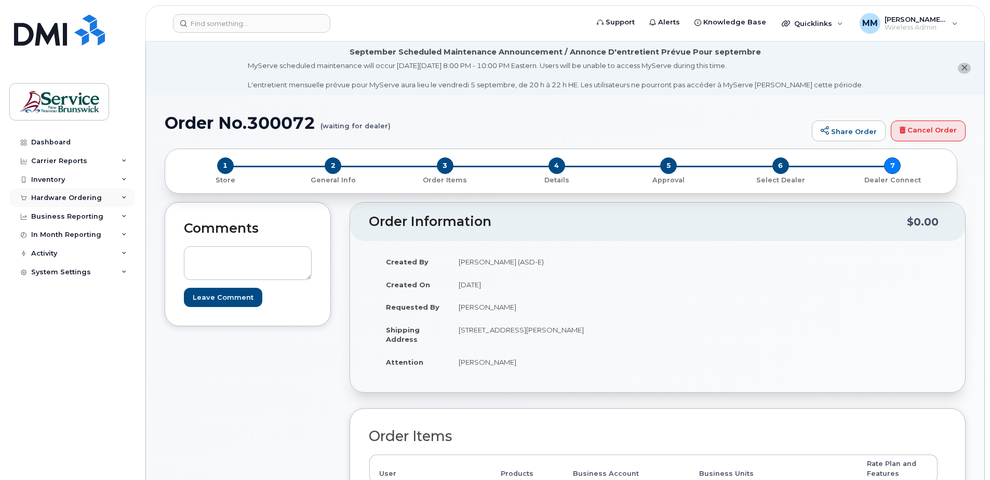
click at [78, 199] on div "Hardware Ordering" at bounding box center [66, 198] width 71 height 8
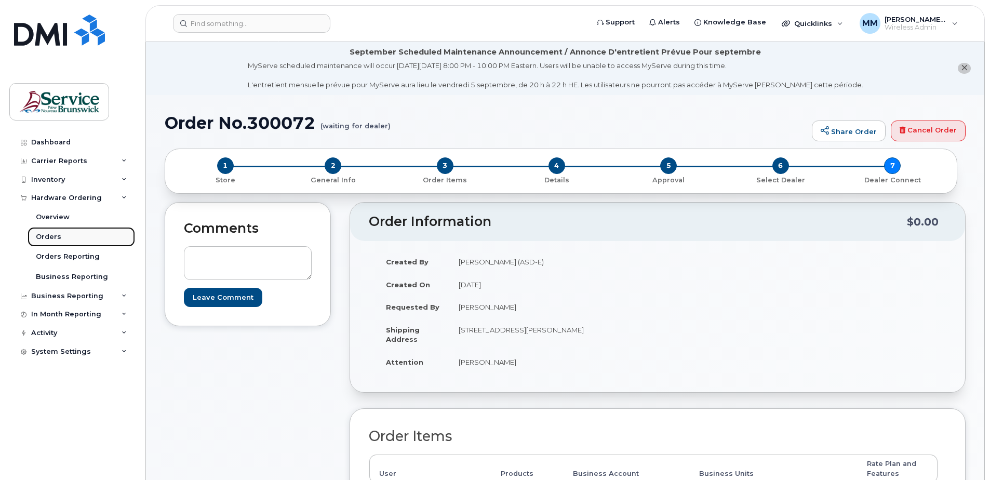
click at [64, 236] on link "Orders" at bounding box center [81, 237] width 107 height 20
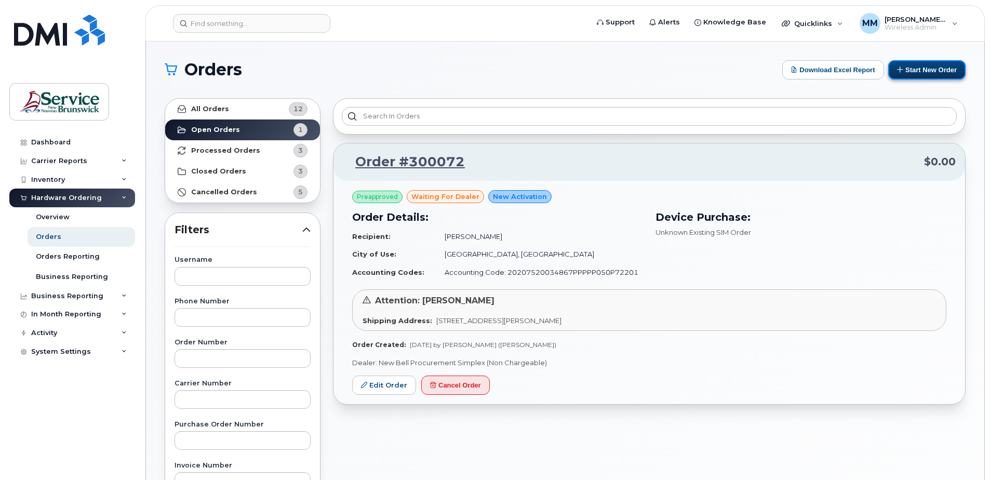
click at [919, 72] on button "Start New Order" at bounding box center [926, 69] width 77 height 19
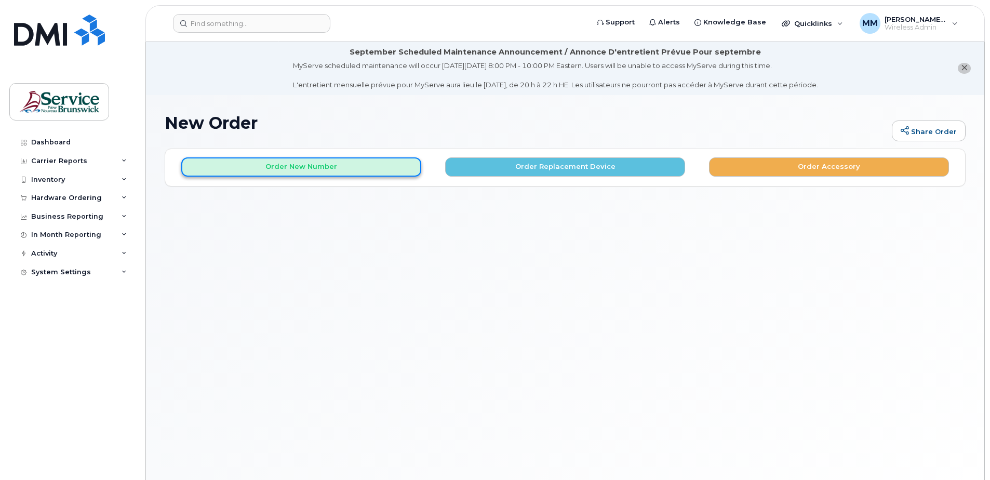
click at [368, 160] on button "Order New Number" at bounding box center [301, 166] width 240 height 19
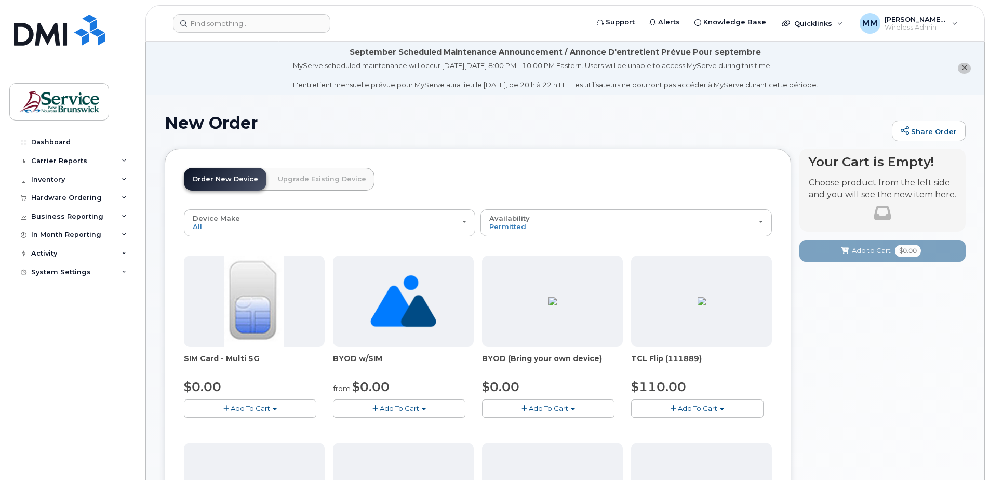
click at [392, 409] on span "Add To Cart" at bounding box center [399, 408] width 39 height 8
click at [392, 424] on link "$0.00 - New Activation" at bounding box center [388, 427] width 107 height 13
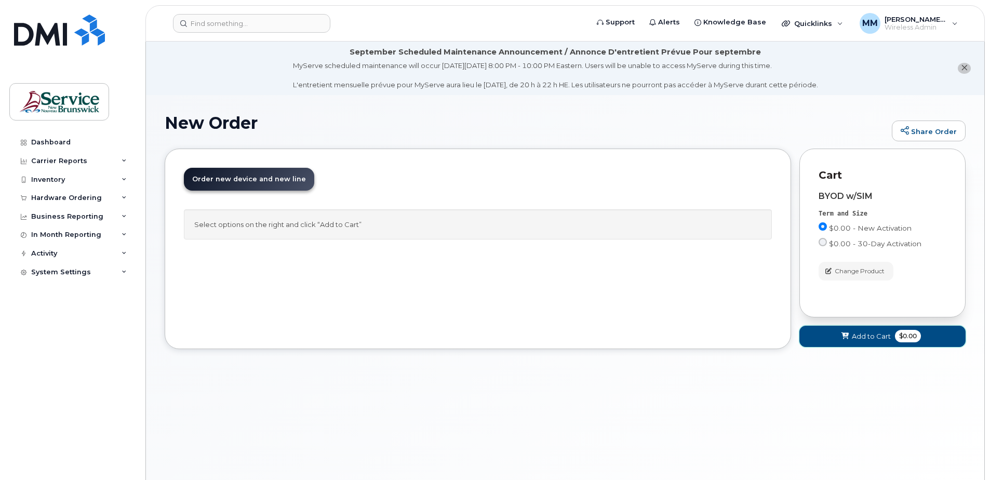
click at [879, 334] on span "Add to Cart" at bounding box center [871, 336] width 39 height 10
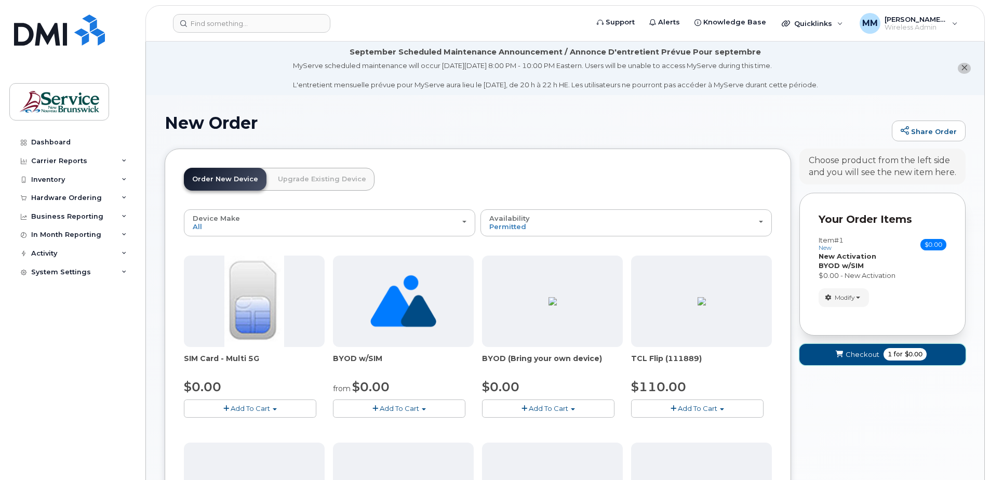
click at [857, 355] on span "Checkout" at bounding box center [862, 354] width 34 height 10
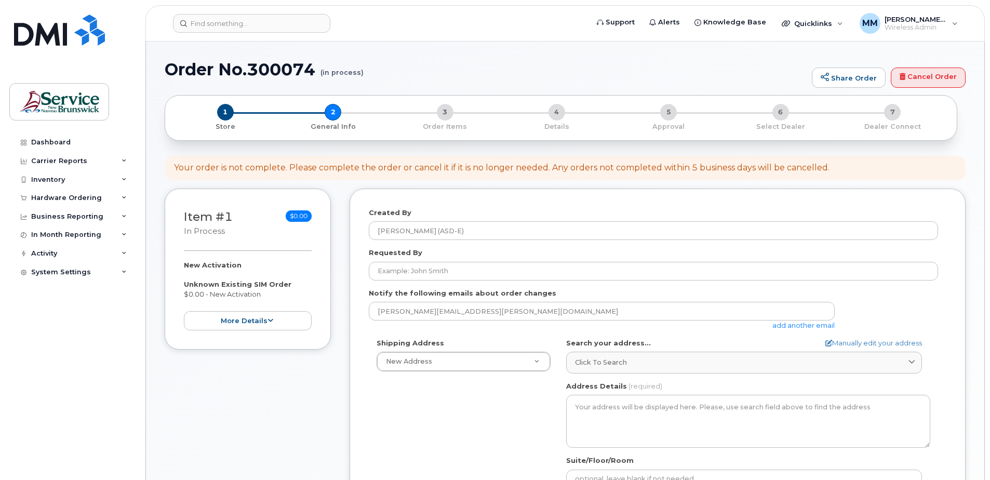
select select
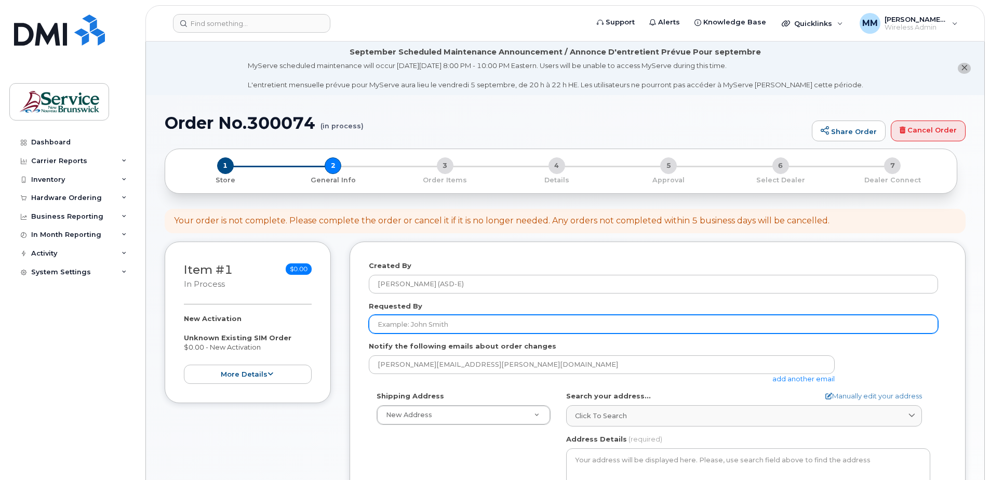
click at [435, 327] on input "Requested By" at bounding box center [653, 324] width 569 height 19
type input "[PERSON_NAME]"
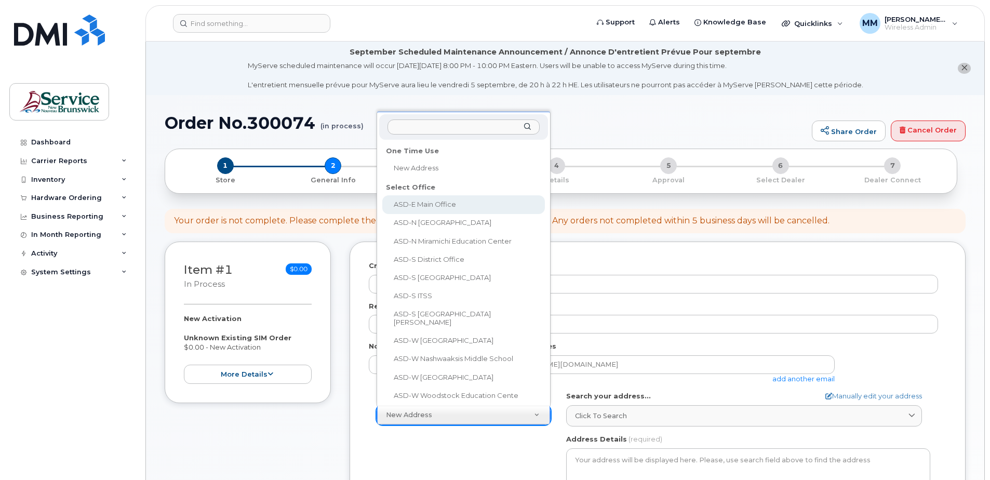
select select
type textarea "[STREET_ADDRESS][PERSON_NAME]"
type input "[PERSON_NAME]"
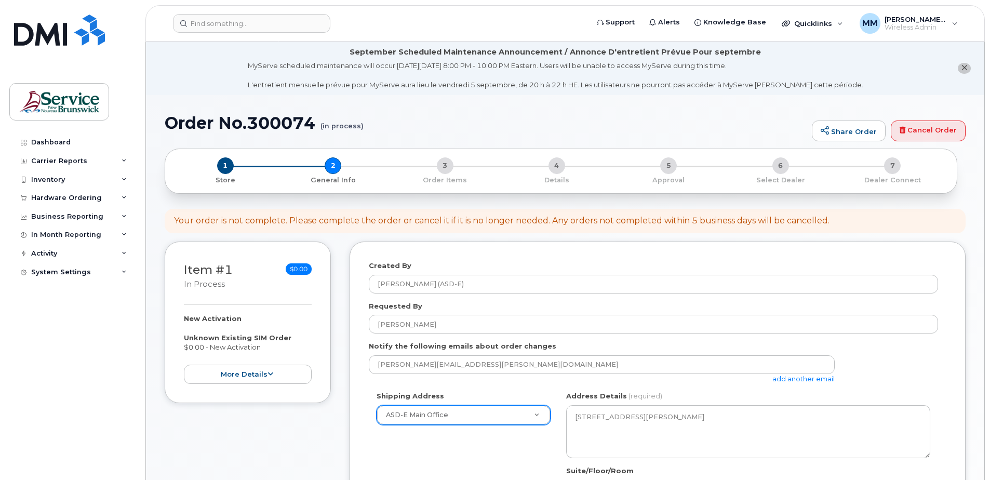
click at [424, 447] on div "Shipping Address ASD-E Main Office New Address ASD-E Main Office ASD-[GEOGRAPHI…" at bounding box center [653, 488] width 569 height 195
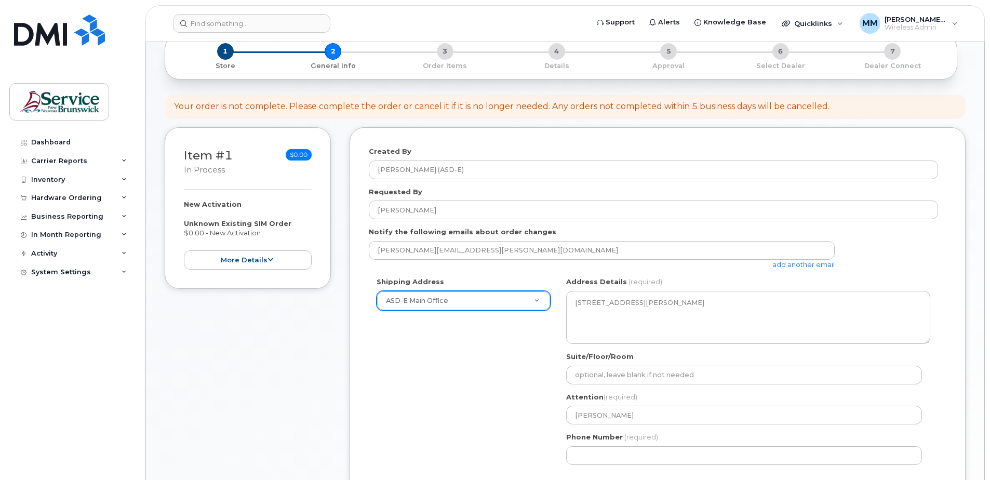
scroll to position [156, 0]
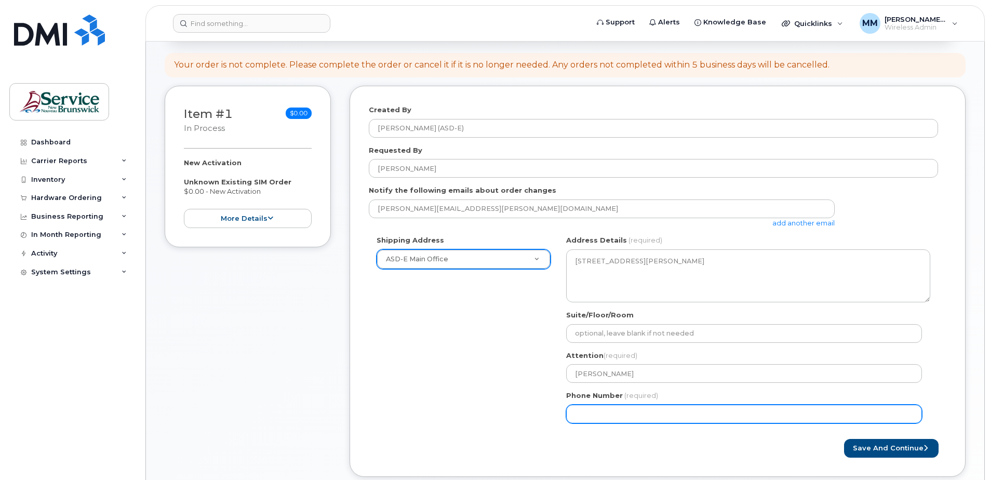
click at [591, 413] on input "Phone Number" at bounding box center [744, 413] width 356 height 19
select select
type input "506227039"
select select
type input "5062270392"
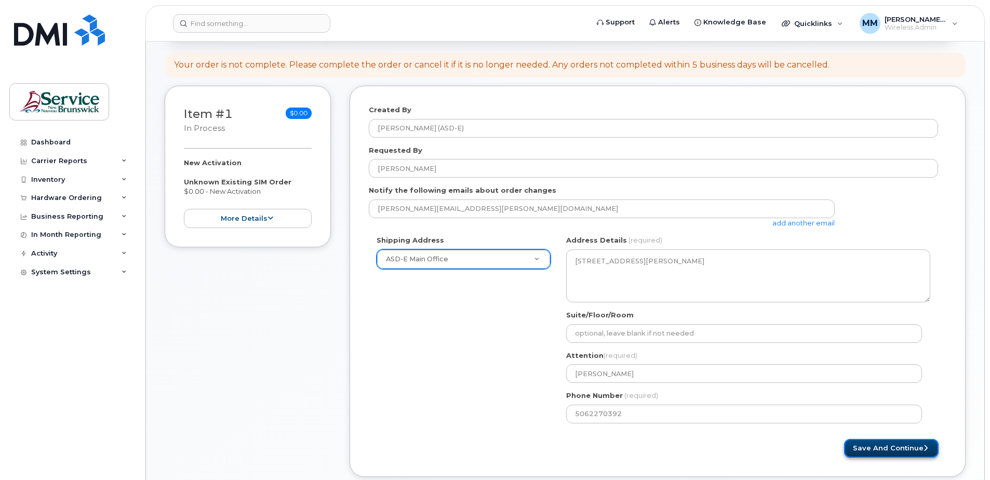
click at [876, 450] on button "Save and Continue" at bounding box center [891, 448] width 95 height 19
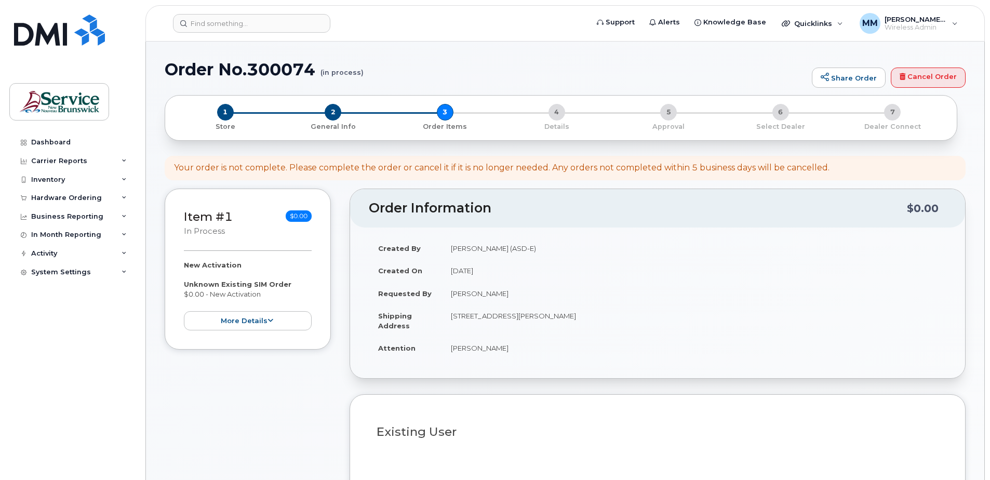
select select
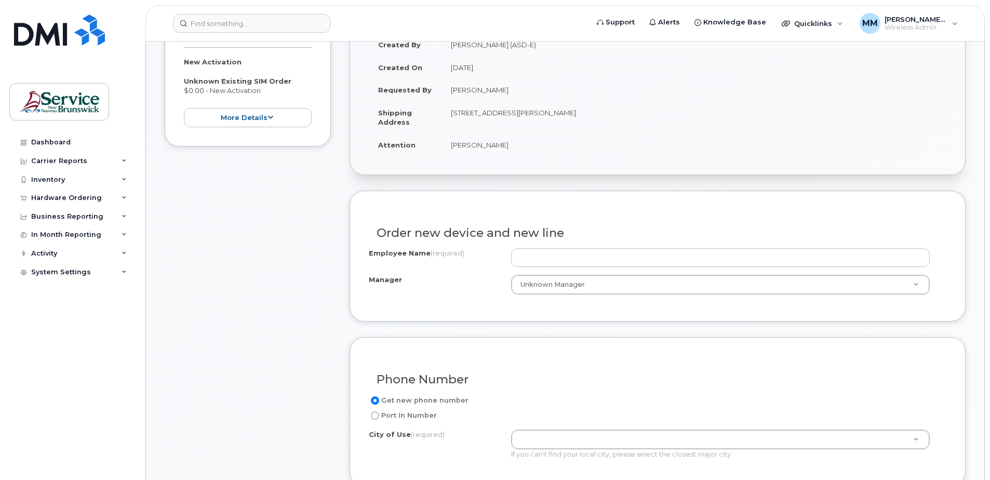
scroll to position [260, 0]
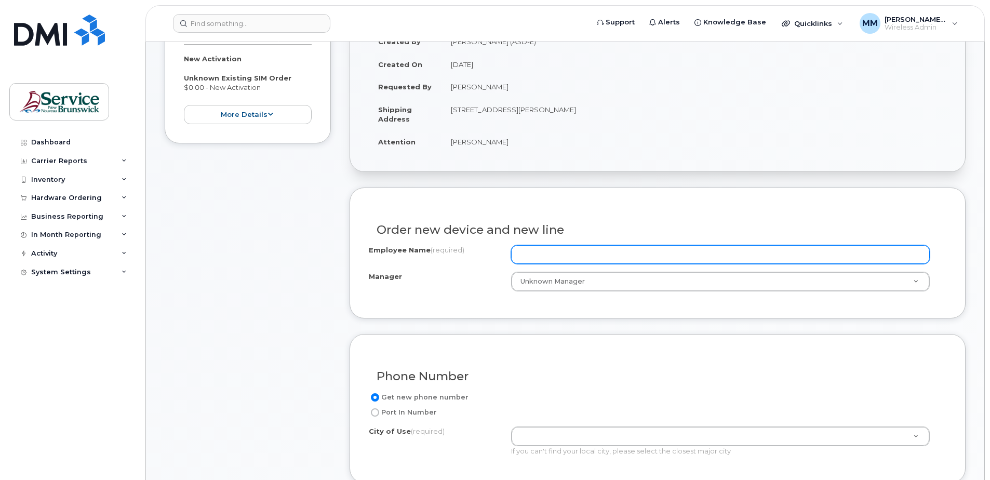
click at [536, 258] on input "Employee Name (required)" at bounding box center [720, 254] width 419 height 19
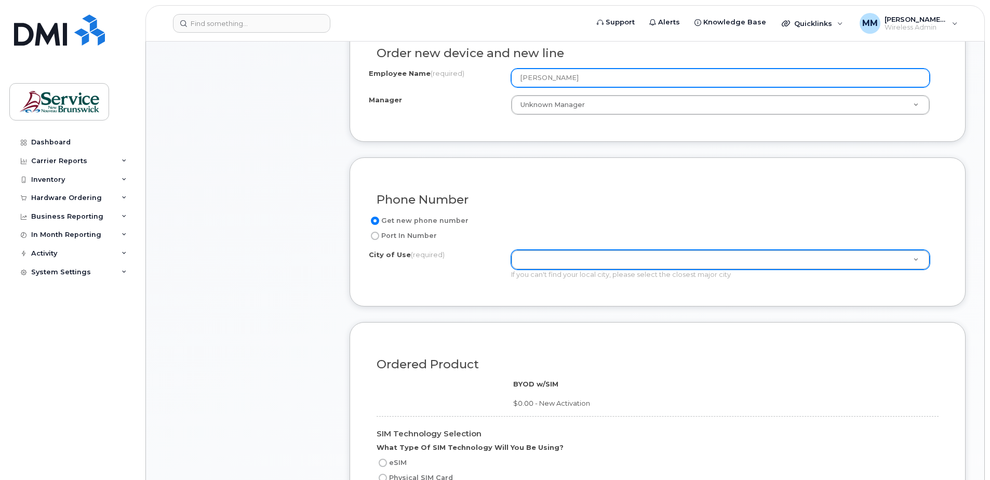
scroll to position [467, 0]
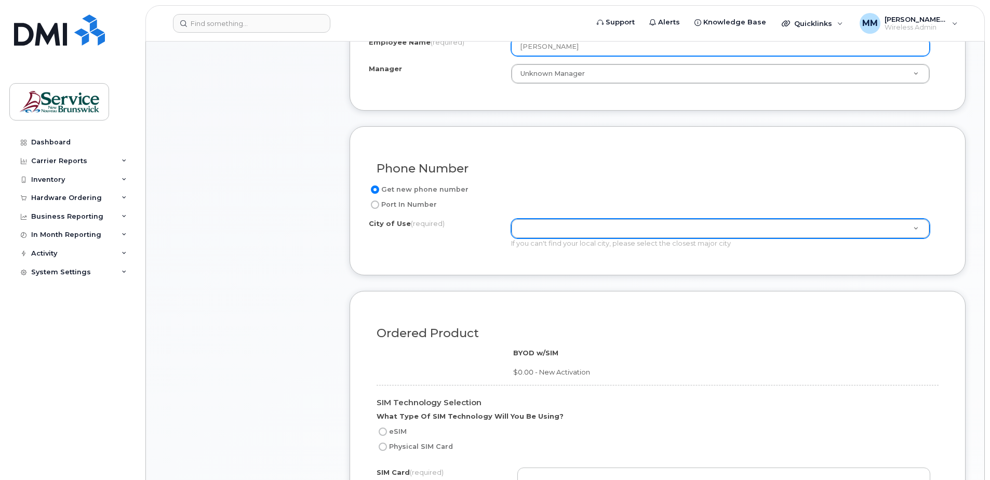
type input "[PERSON_NAME]"
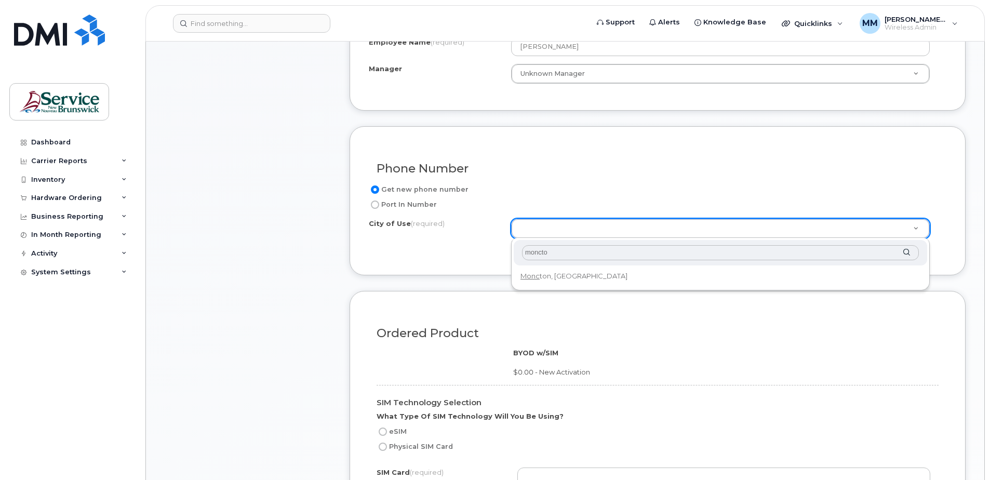
type input "moncton"
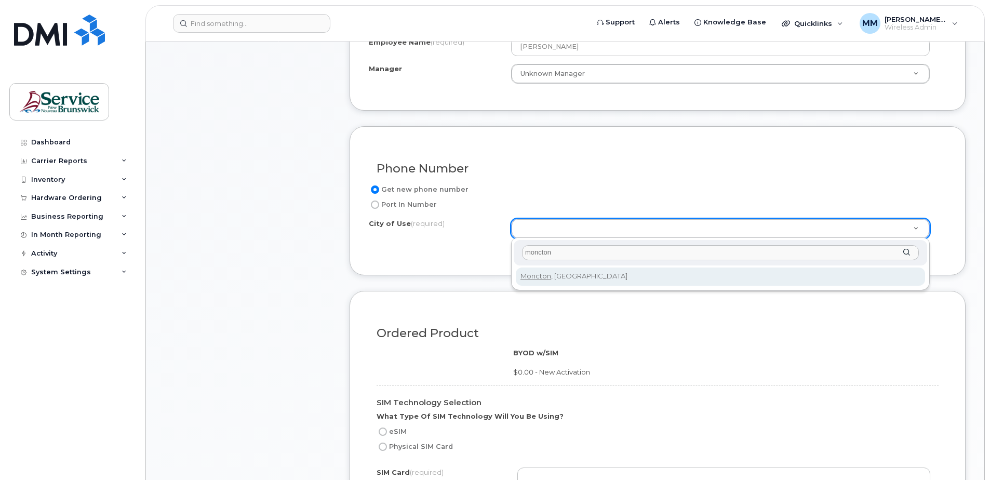
type input "1817"
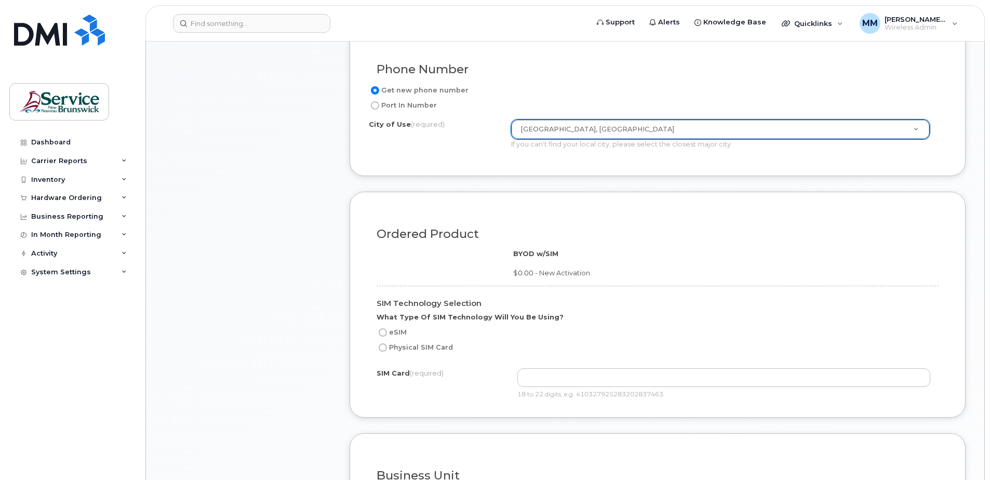
scroll to position [571, 0]
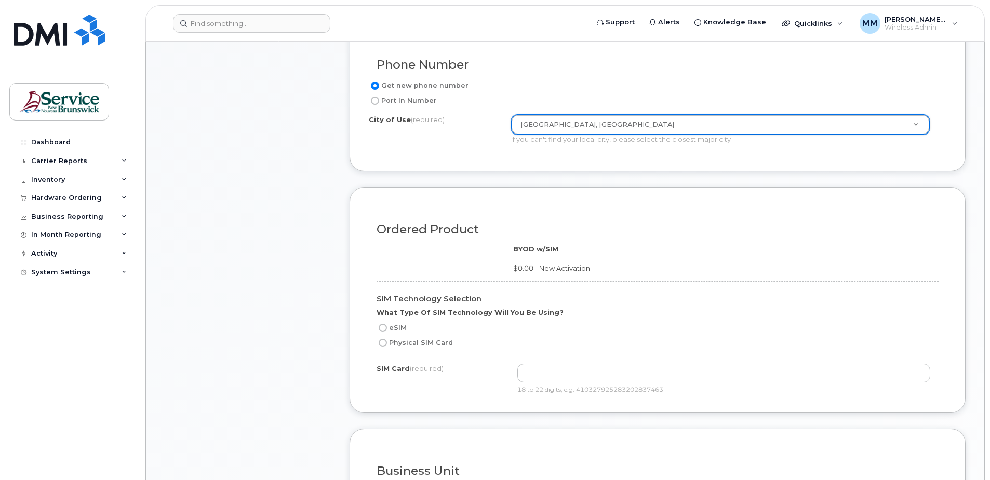
click at [422, 341] on label "Physical SIM Card" at bounding box center [414, 342] width 76 height 12
click at [387, 341] on input "Physical SIM Card" at bounding box center [383, 343] width 8 height 8
radio input "true"
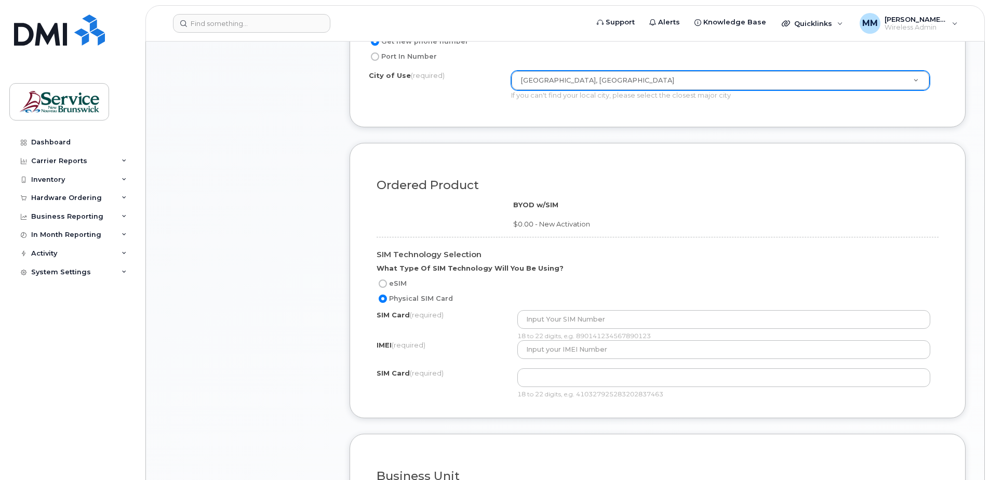
scroll to position [675, 0]
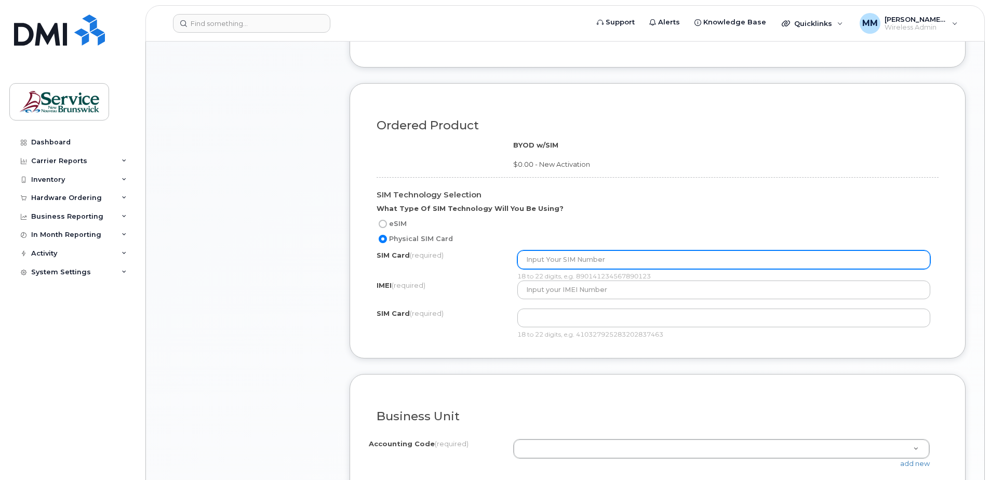
click at [624, 262] on input "text" at bounding box center [723, 259] width 413 height 19
click at [554, 259] on input "89302610207725249152" at bounding box center [723, 259] width 413 height 19
type input "89302610207725249152"
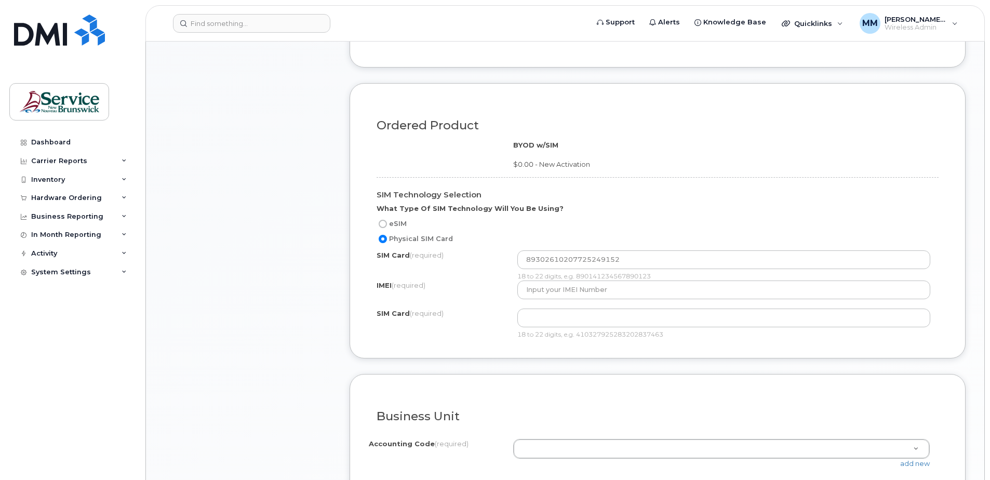
click at [565, 302] on div "SIM Technology Selection What Type Of SIM Technology Will You Be Using? eSIM Ph…" at bounding box center [657, 254] width 577 height 170
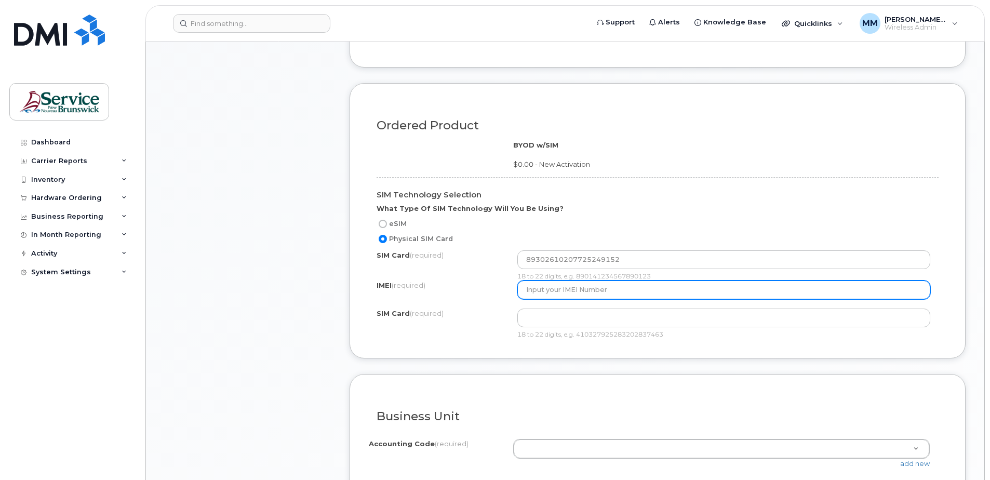
click at [568, 295] on input "text" at bounding box center [723, 289] width 413 height 19
click at [595, 292] on input "text" at bounding box center [723, 289] width 413 height 19
click at [555, 288] on input "358229309493404" at bounding box center [723, 289] width 413 height 19
click at [572, 289] on input "358229309493404" at bounding box center [723, 289] width 413 height 19
click at [582, 289] on input "358229309493404" at bounding box center [723, 289] width 413 height 19
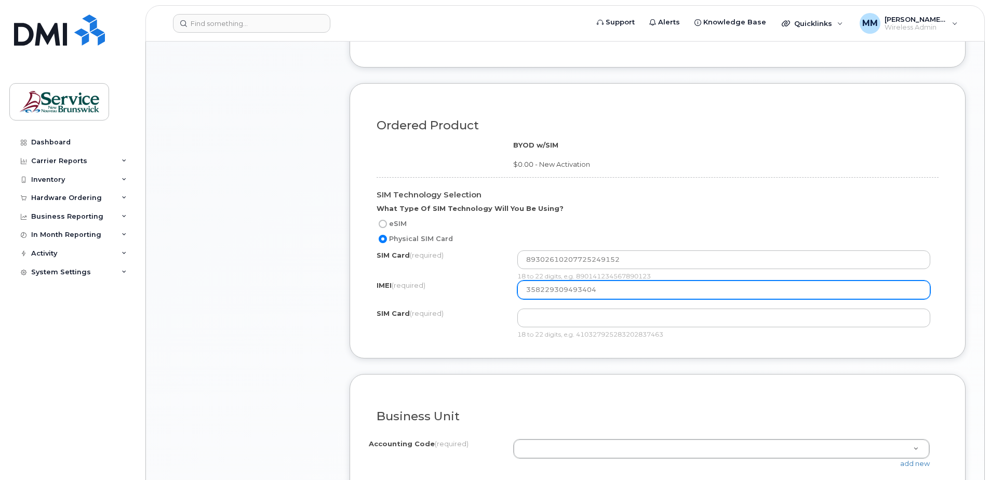
click at [603, 290] on input "358229309493404" at bounding box center [723, 289] width 413 height 19
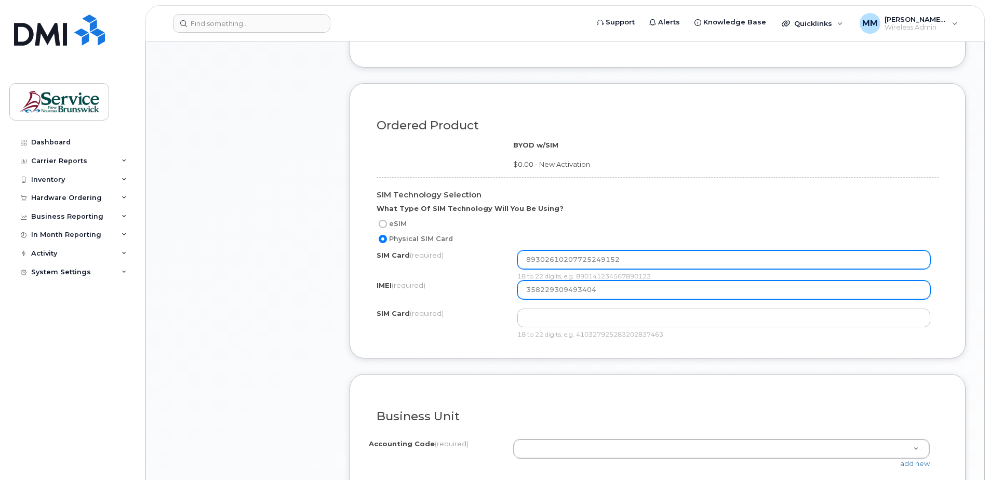
type input "358229309493404"
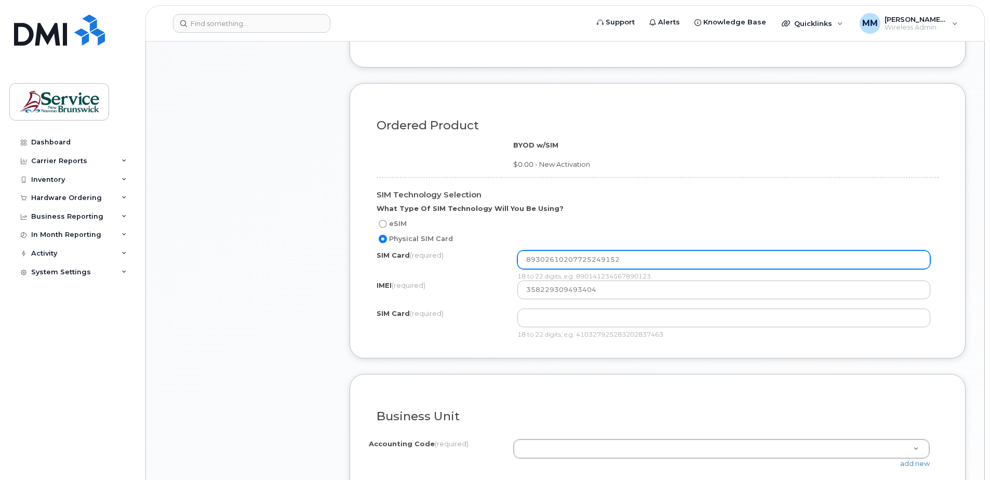
drag, startPoint x: 628, startPoint y: 256, endPoint x: 415, endPoint y: 247, distance: 212.6
click at [415, 247] on div "SIM Technology Selection What Type Of SIM Technology Will You Be Using? eSIM Ph…" at bounding box center [657, 254] width 577 height 170
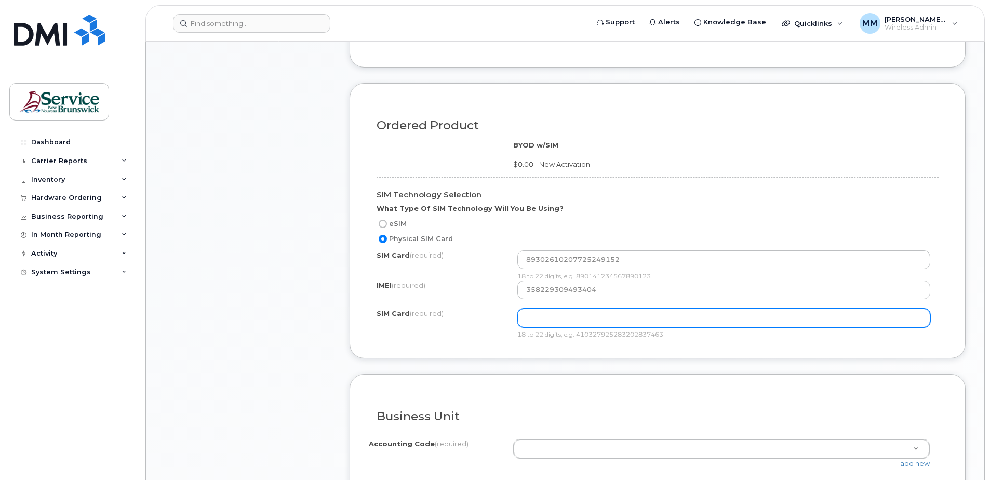
click at [533, 314] on input "text" at bounding box center [723, 317] width 413 height 19
paste input "89302610207725249152"
type input "89302610207725249152"
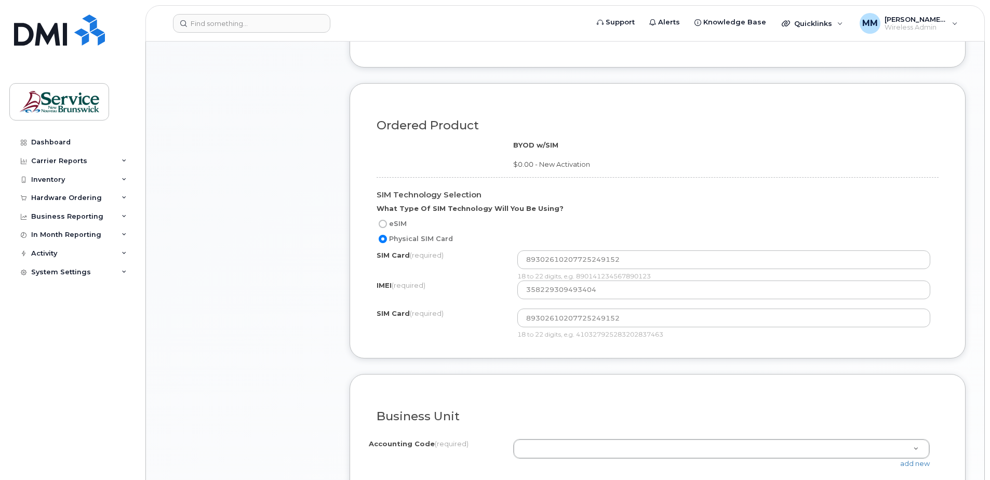
click at [487, 369] on form "Existing User Additional cost to upgrading the device Selected device is Eligib…" at bounding box center [657, 156] width 616 height 769
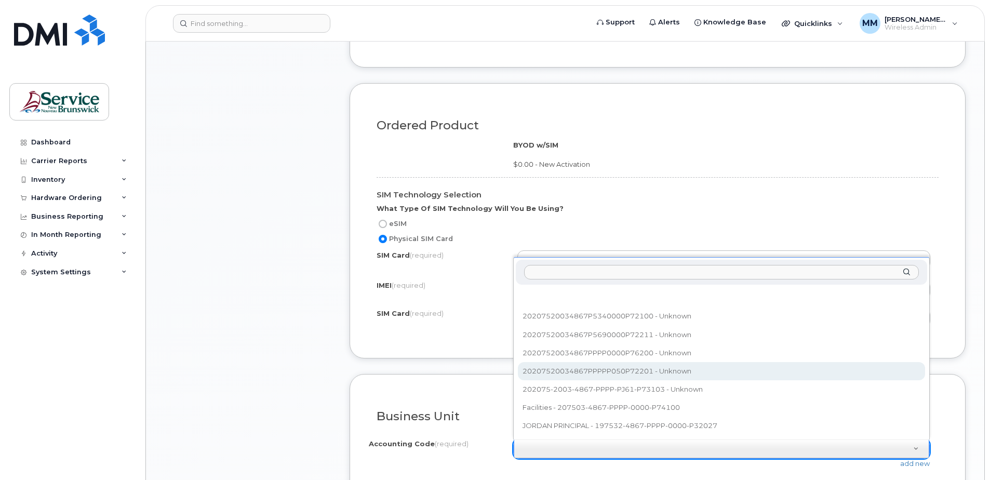
select select "20207520034867PPPPP050P72201"
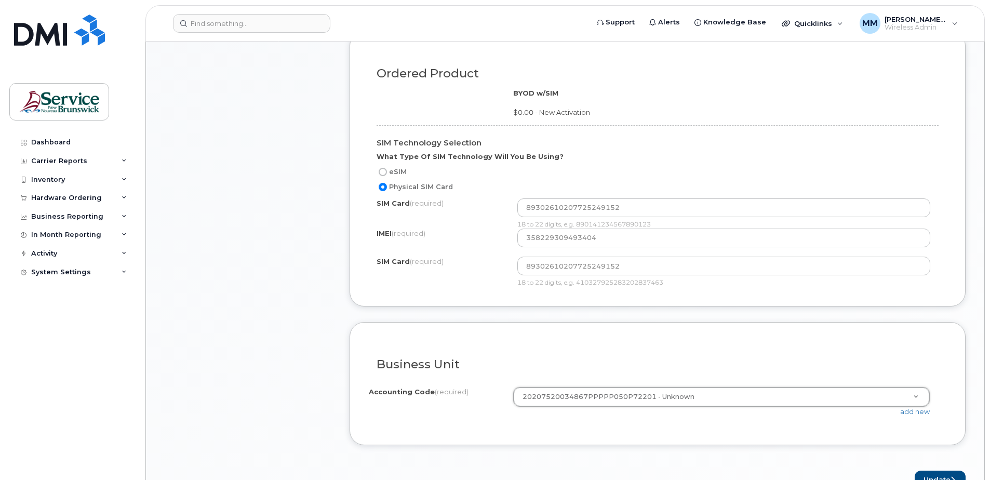
click at [264, 321] on div "Item #1 in process $0.00 New Activation Unknown Existing SIM Order $0.00 - New …" at bounding box center [248, 2] width 166 height 975
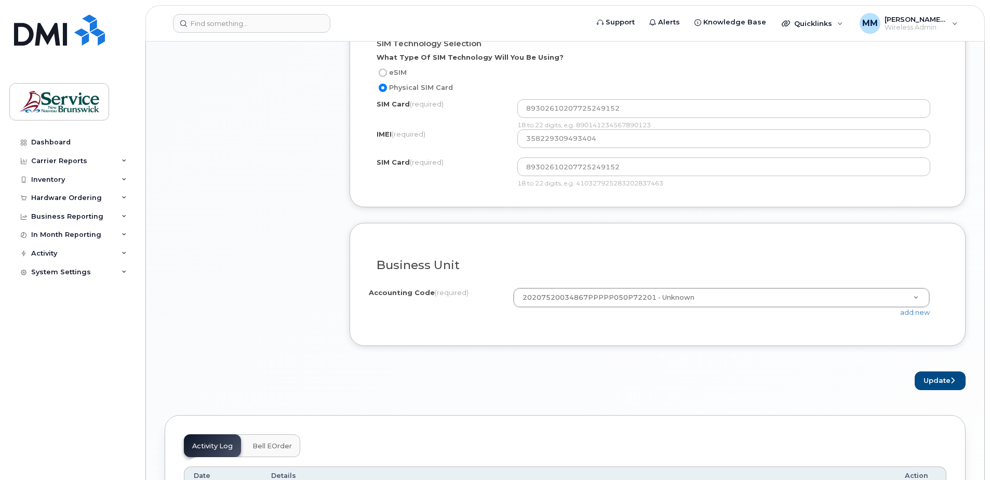
scroll to position [831, 0]
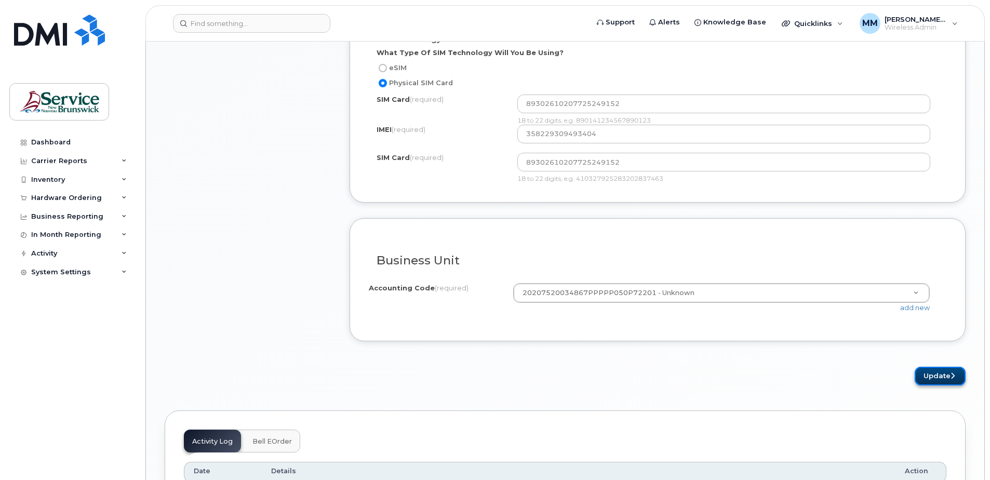
click at [950, 371] on button "Update" at bounding box center [939, 376] width 51 height 19
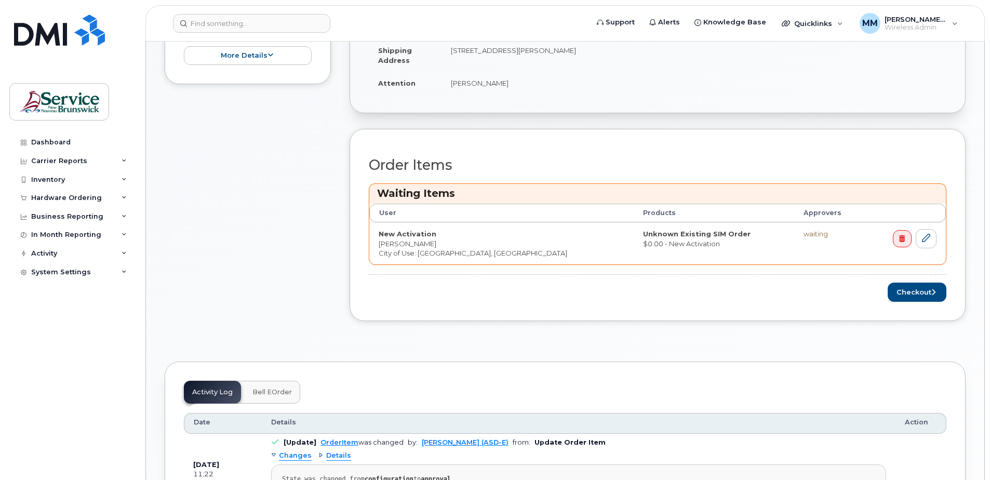
scroll to position [363, 0]
click at [918, 293] on button "Checkout" at bounding box center [916, 291] width 59 height 19
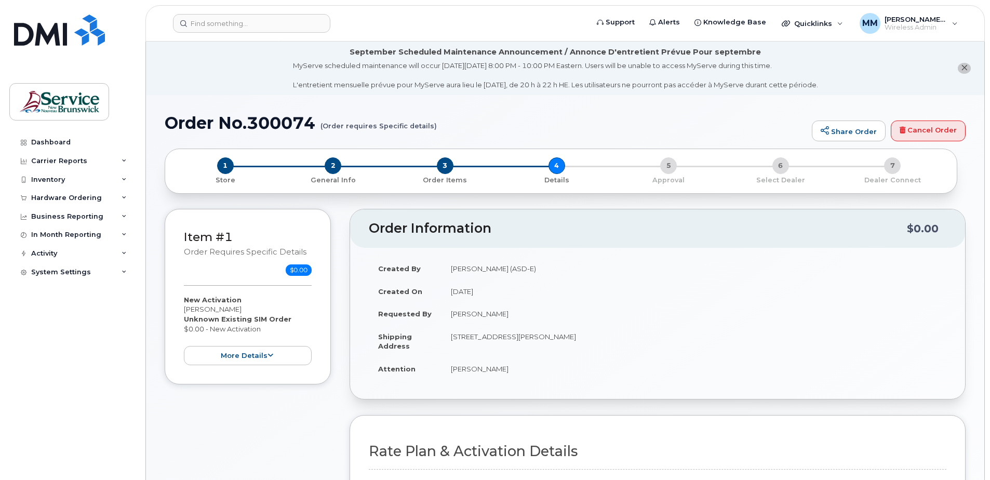
select select
